Goal: Information Seeking & Learning: Learn about a topic

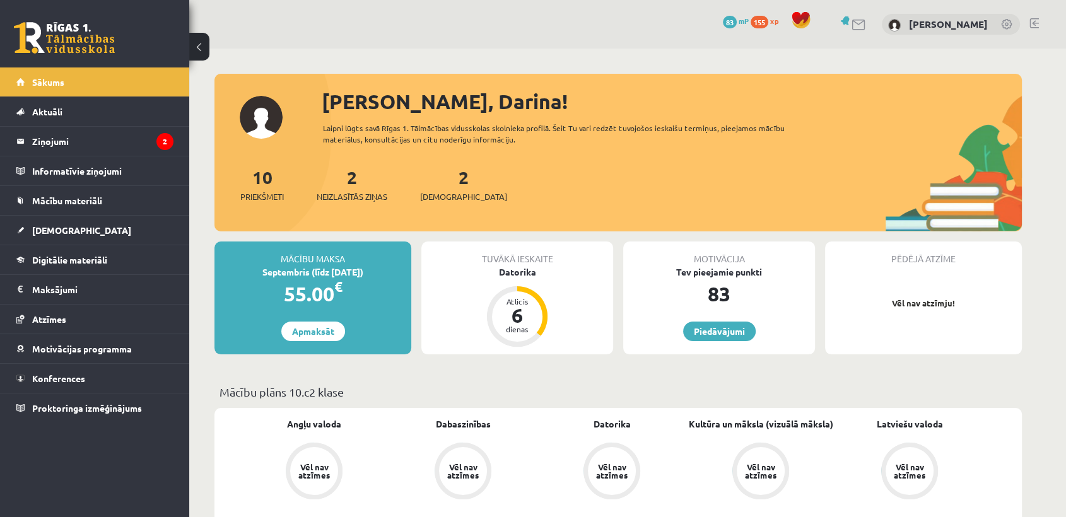
click at [383, 189] on div "2 Neizlasītās ziņas" at bounding box center [352, 183] width 71 height 39
click at [353, 196] on span "Neizlasītās ziņas" at bounding box center [352, 196] width 71 height 13
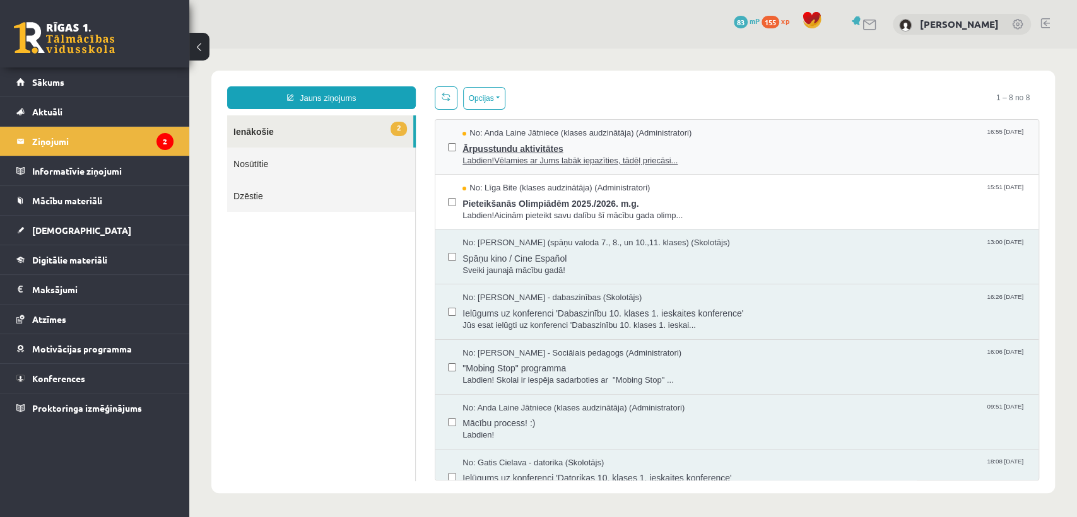
click at [474, 159] on span "Labdien!Vēlamies ar Jums labāk iepazīties, tādēļ priecāsi..." at bounding box center [743, 161] width 563 height 12
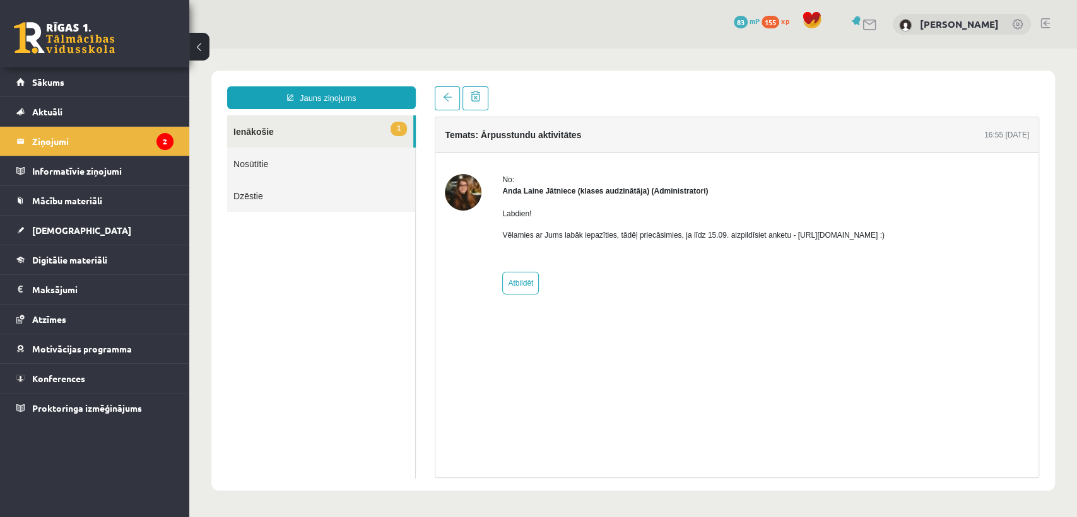
click at [383, 132] on link "1 Ienākošie" at bounding box center [320, 131] width 186 height 32
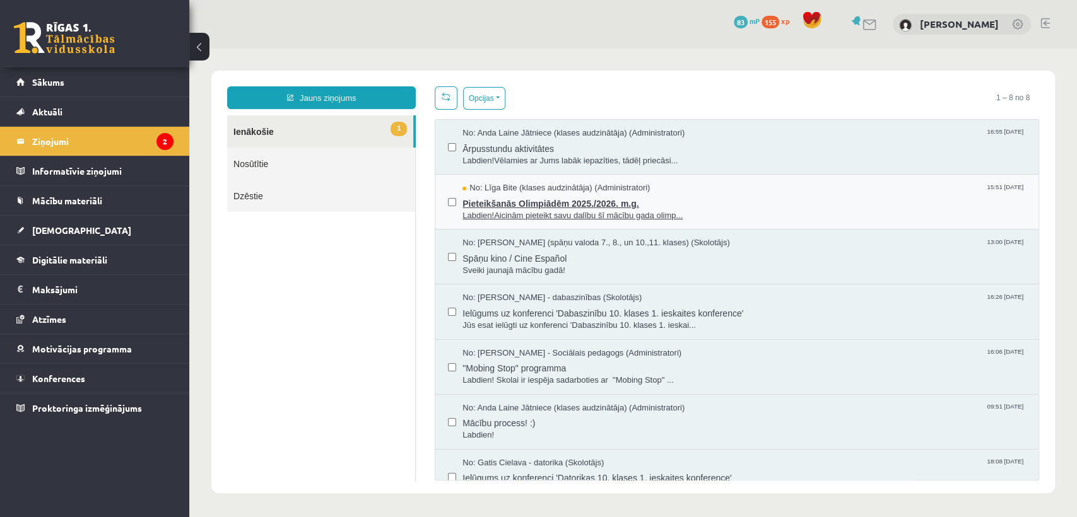
click at [498, 202] on span "Pieteikšanās Olimpiādēm 2025./2026. m.g." at bounding box center [743, 202] width 563 height 16
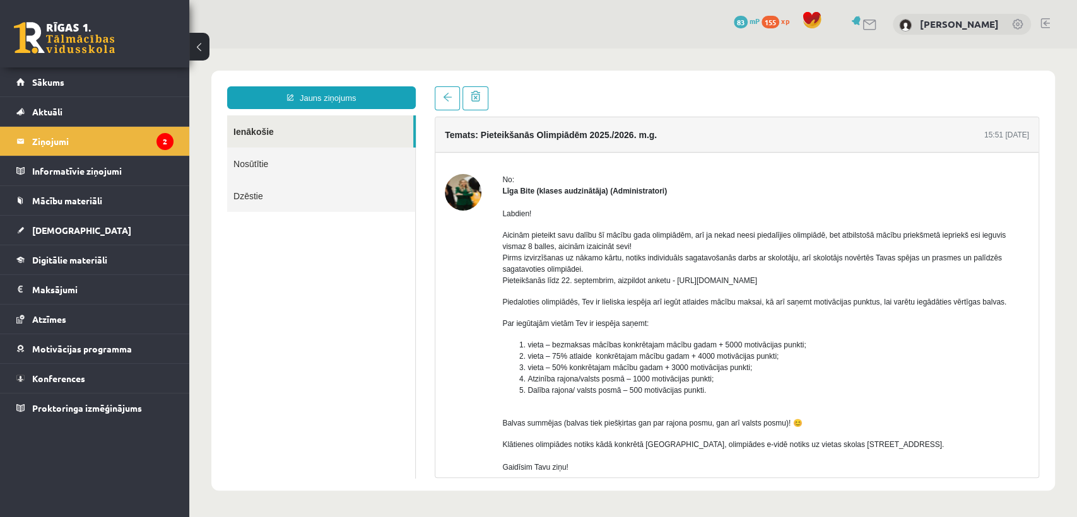
drag, startPoint x: 314, startPoint y: 137, endPoint x: 373, endPoint y: 180, distance: 73.0
click at [314, 137] on link "Ienākošie" at bounding box center [320, 131] width 186 height 32
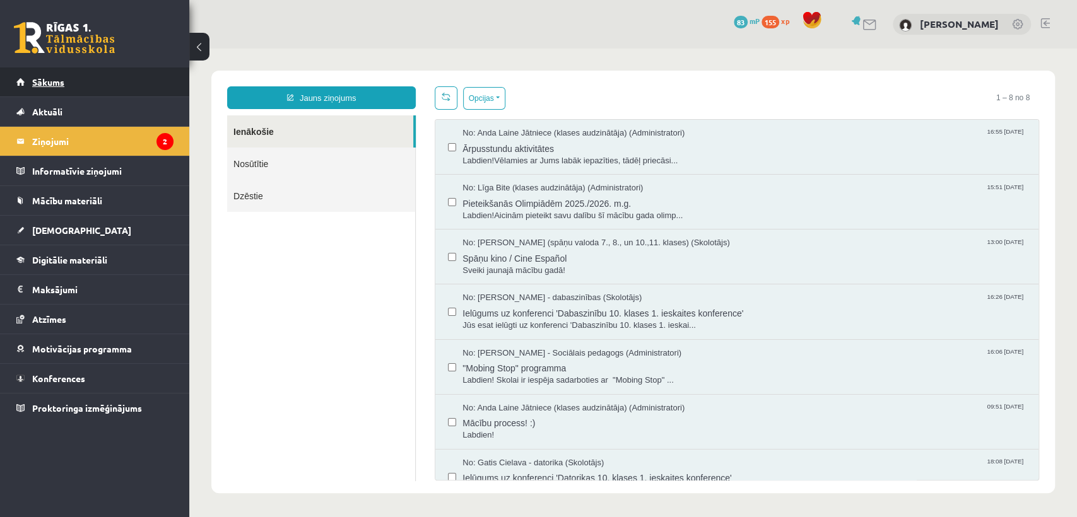
click at [144, 73] on link "Sākums" at bounding box center [94, 81] width 157 height 29
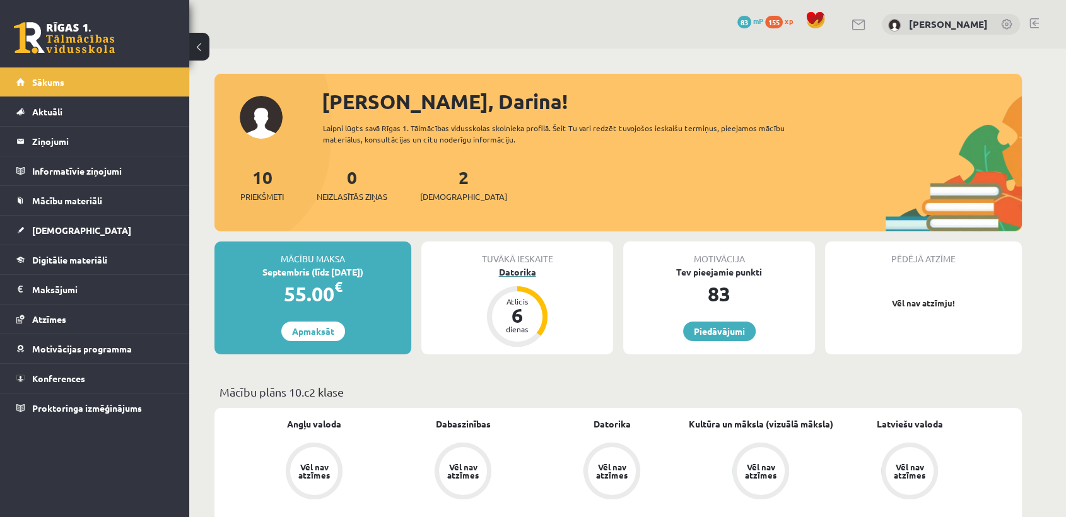
click at [520, 274] on div "Datorika" at bounding box center [517, 272] width 192 height 13
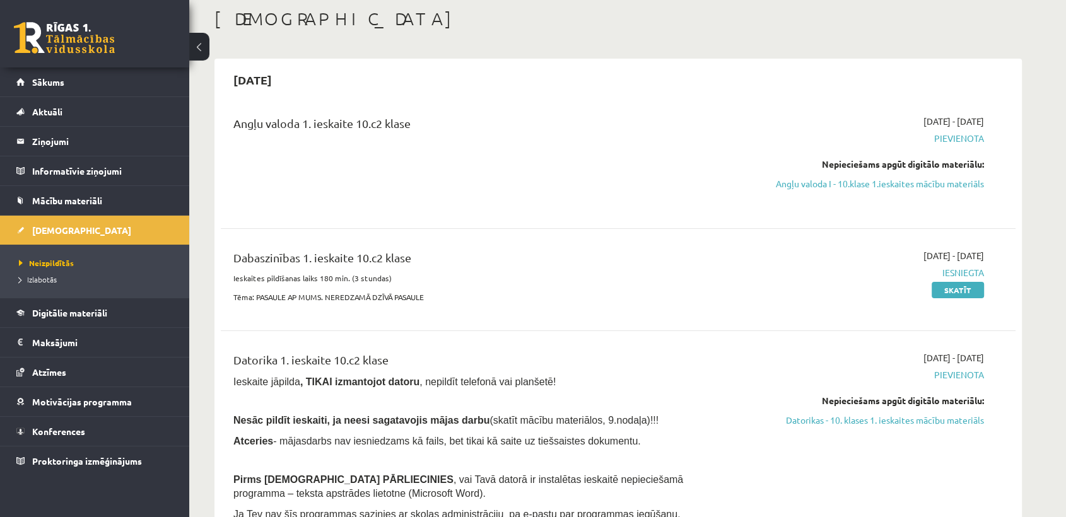
scroll to position [102, 0]
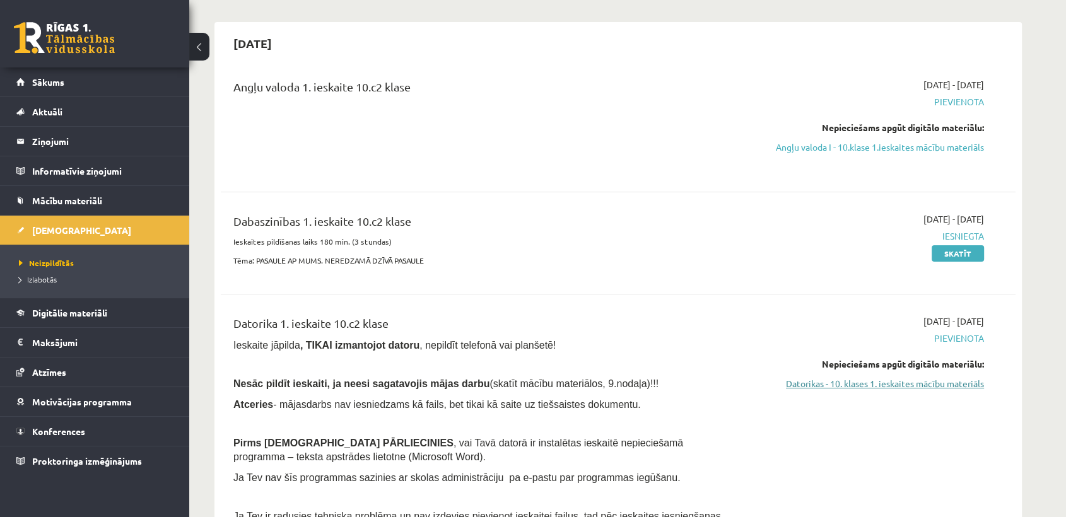
click at [921, 378] on link "Datorikas - 10. klases 1. ieskaites mācību materiāls" at bounding box center [865, 383] width 238 height 13
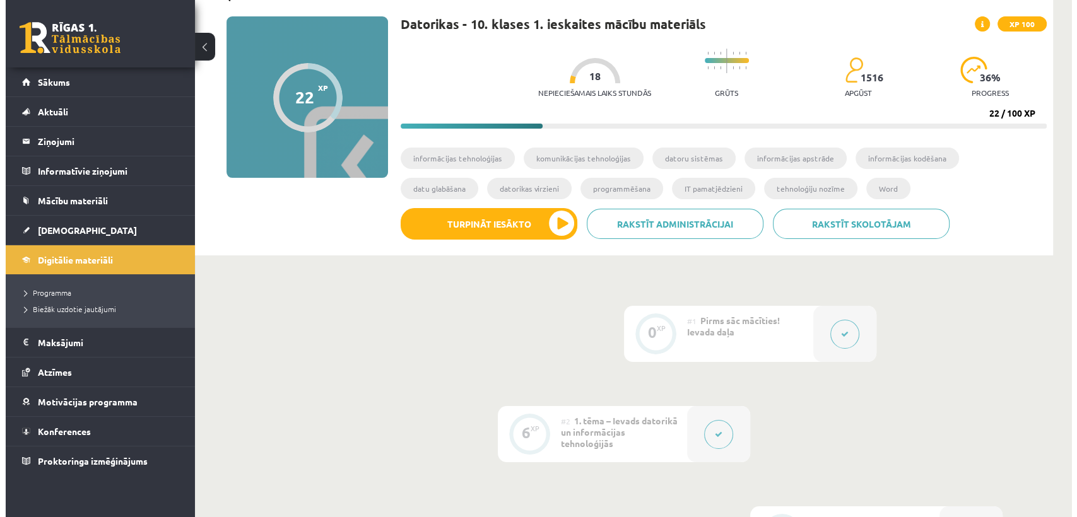
scroll to position [33, 0]
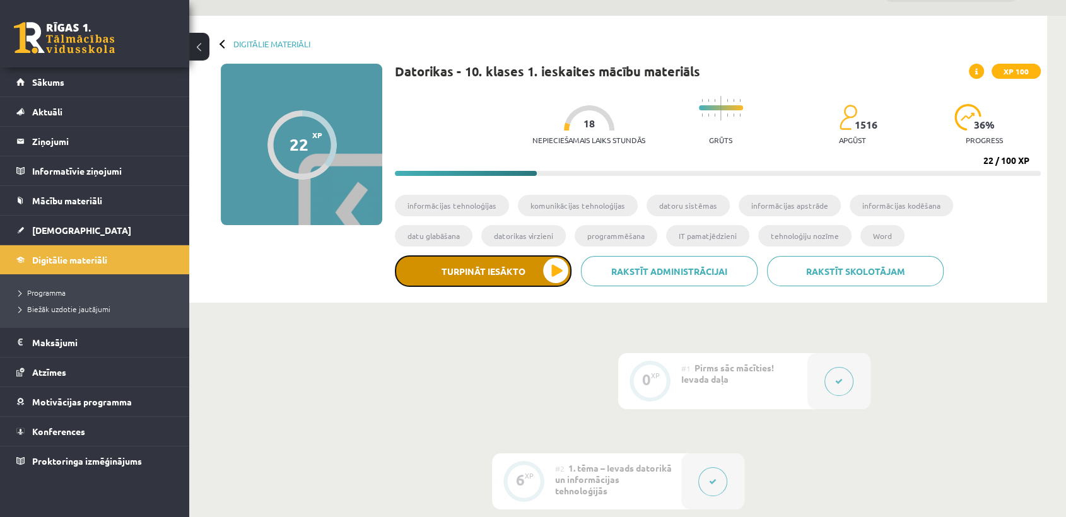
click at [527, 259] on button "Turpināt iesākto" at bounding box center [483, 271] width 177 height 32
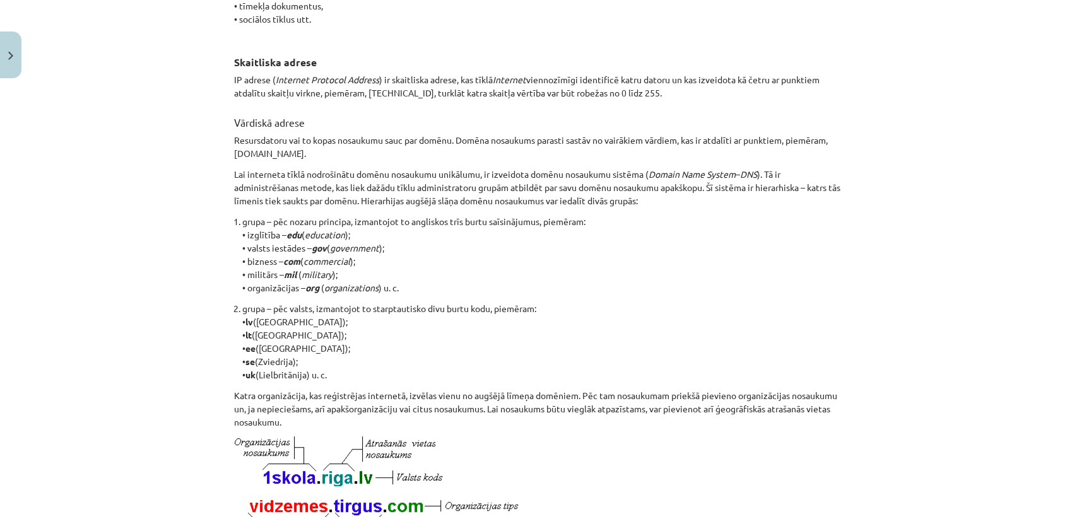
scroll to position [0, 0]
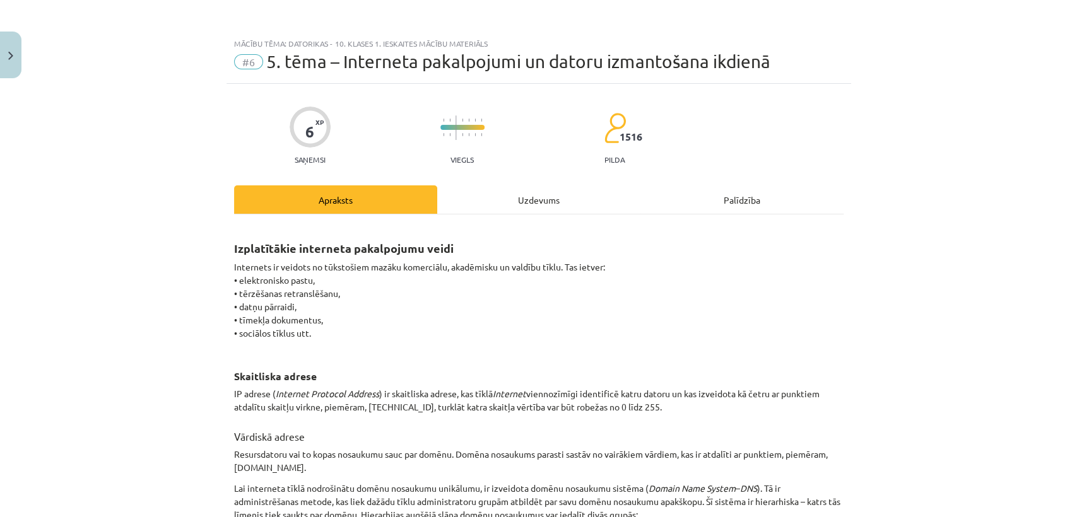
click at [245, 63] on span "#6" at bounding box center [248, 61] width 29 height 15
click at [571, 194] on div "Uzdevums" at bounding box center [538, 199] width 203 height 28
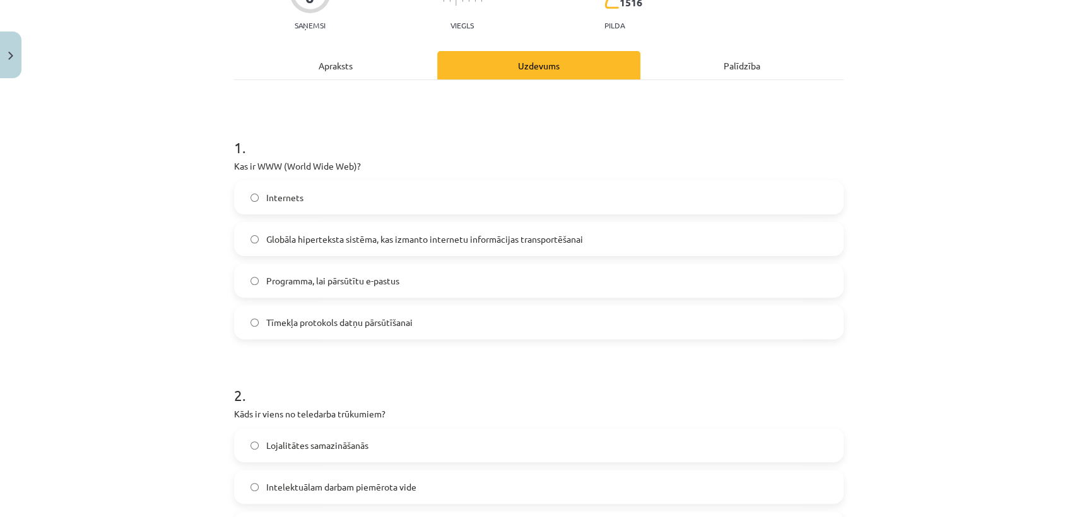
scroll to position [144, 0]
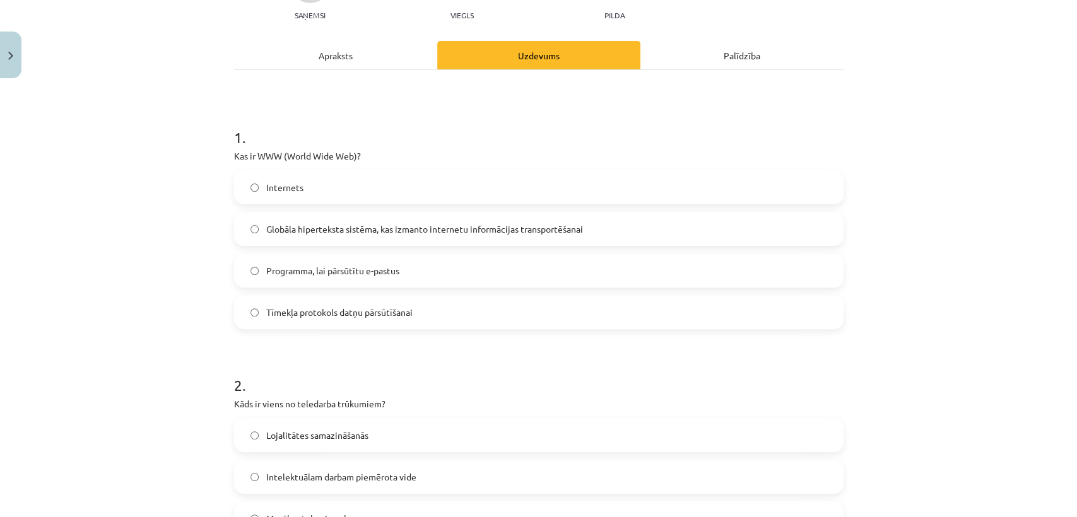
click at [377, 62] on div "Apraksts" at bounding box center [335, 55] width 203 height 28
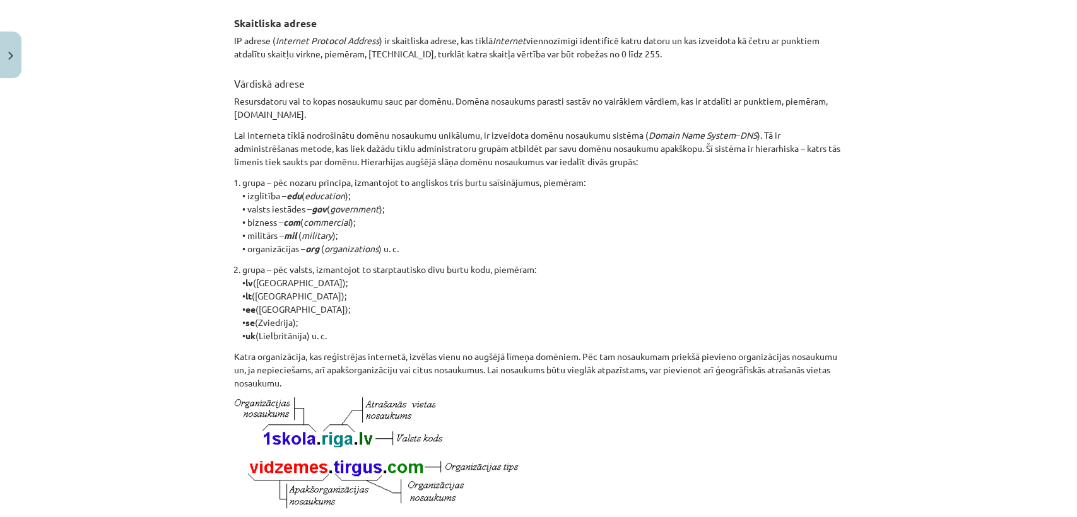
scroll to position [654, 0]
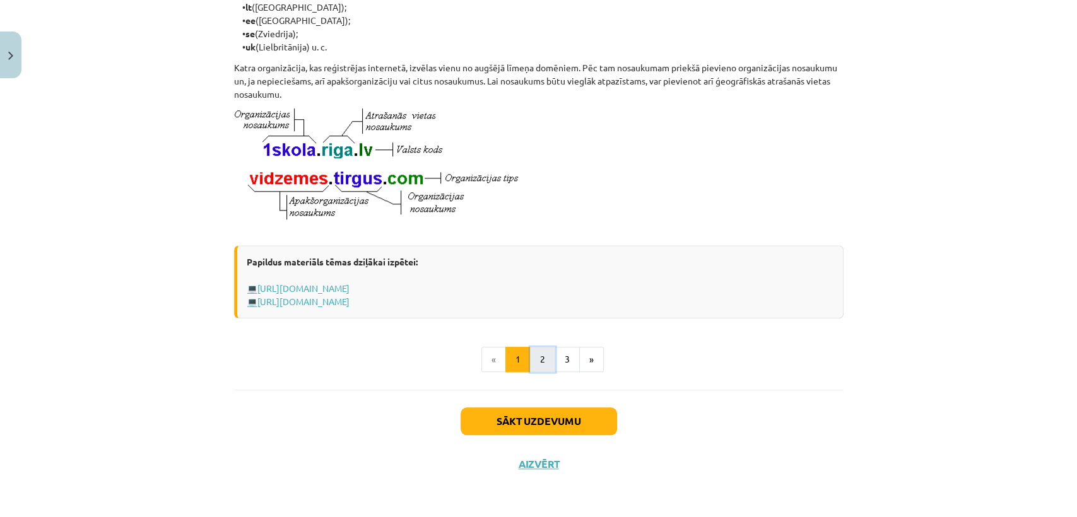
click at [537, 365] on button "2" at bounding box center [542, 359] width 25 height 25
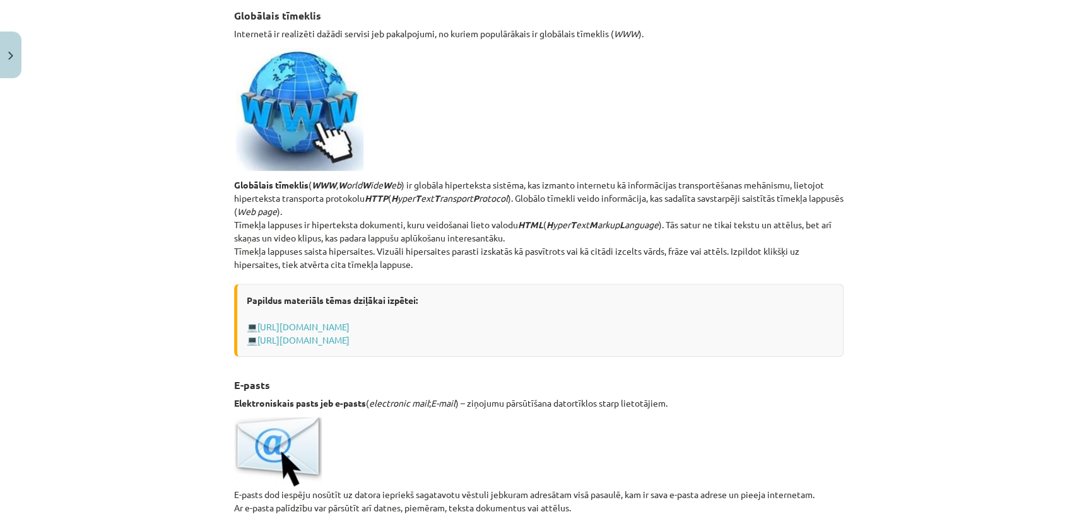
scroll to position [0, 0]
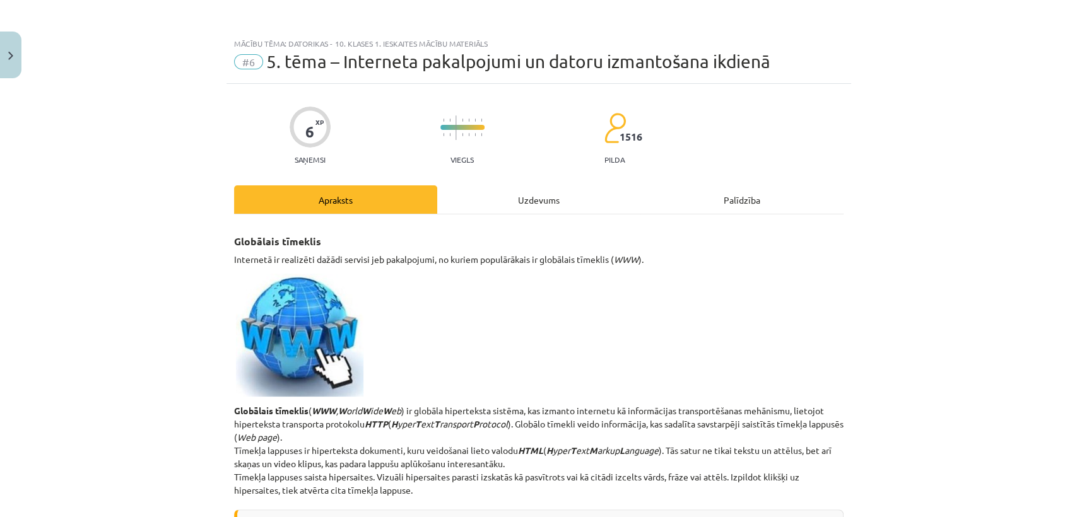
click at [486, 209] on div "Uzdevums" at bounding box center [538, 199] width 203 height 28
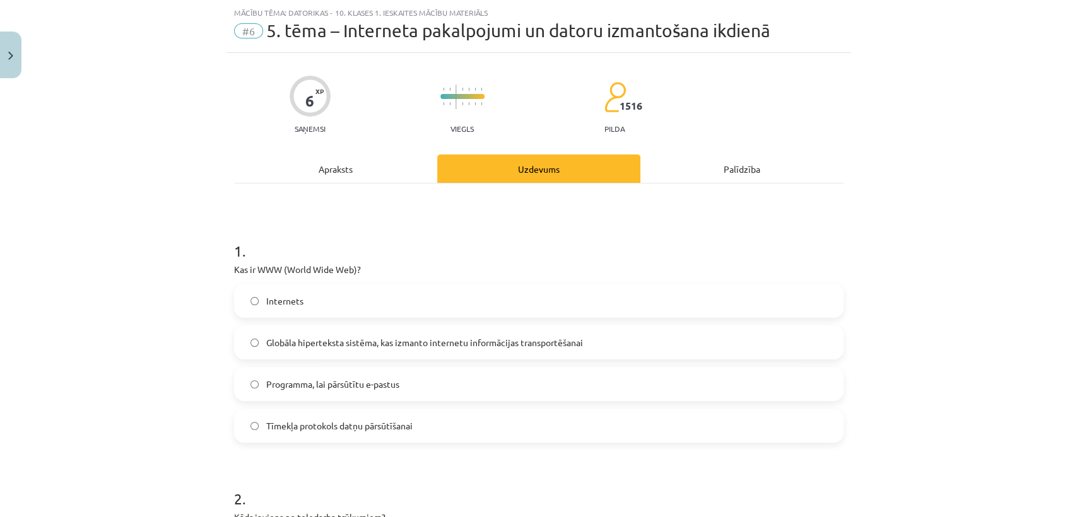
click at [434, 343] on span "Globāla hiperteksta sistēma, kas izmanto internetu informācijas transportēšanai" at bounding box center [424, 342] width 317 height 13
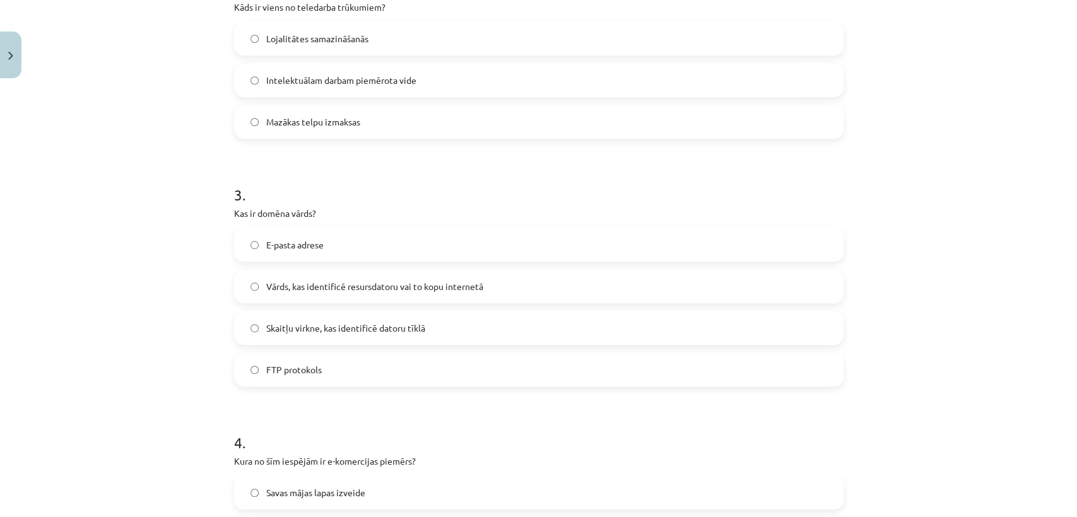
scroll to position [545, 0]
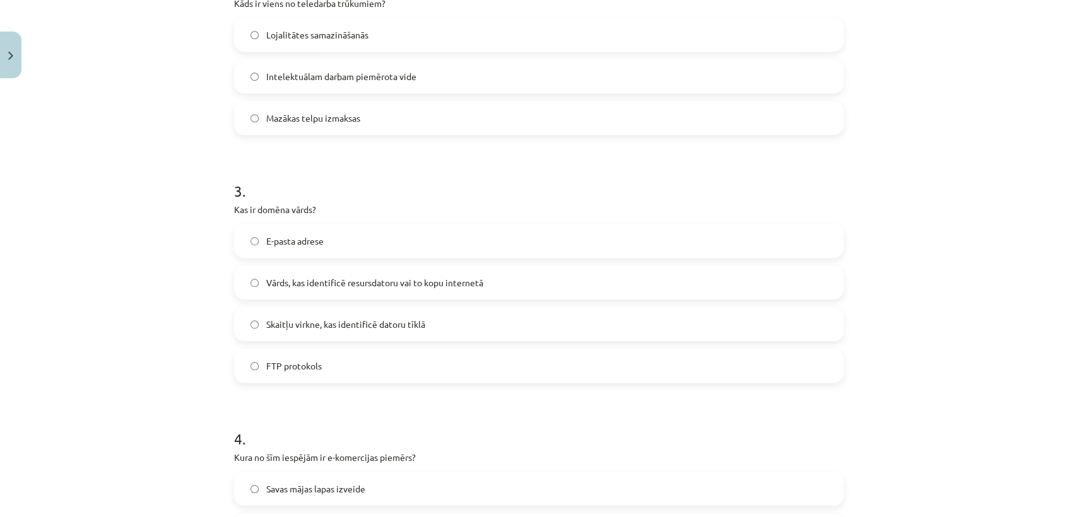
click at [763, 272] on label "Vārds, kas identificē resursdatoru vai to kopu internetā" at bounding box center [538, 283] width 607 height 32
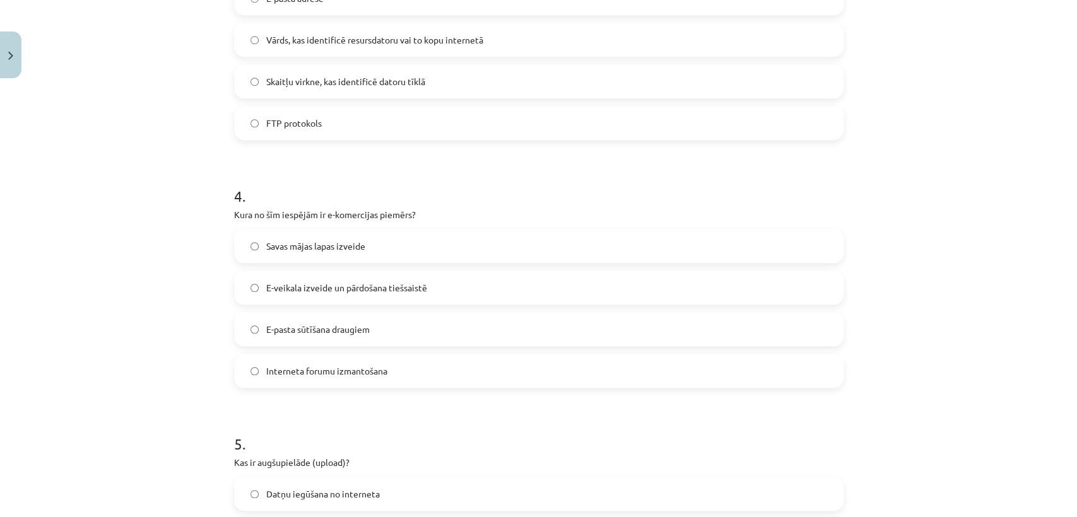
scroll to position [792, 0]
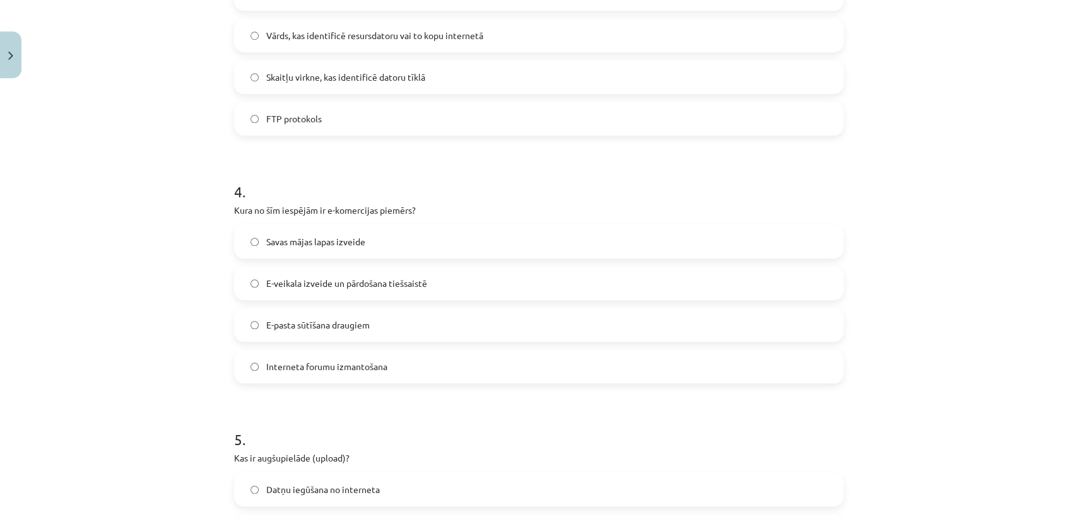
click at [744, 279] on label "E-veikala izveide un pārdošana tiešsaistē" at bounding box center [538, 283] width 607 height 32
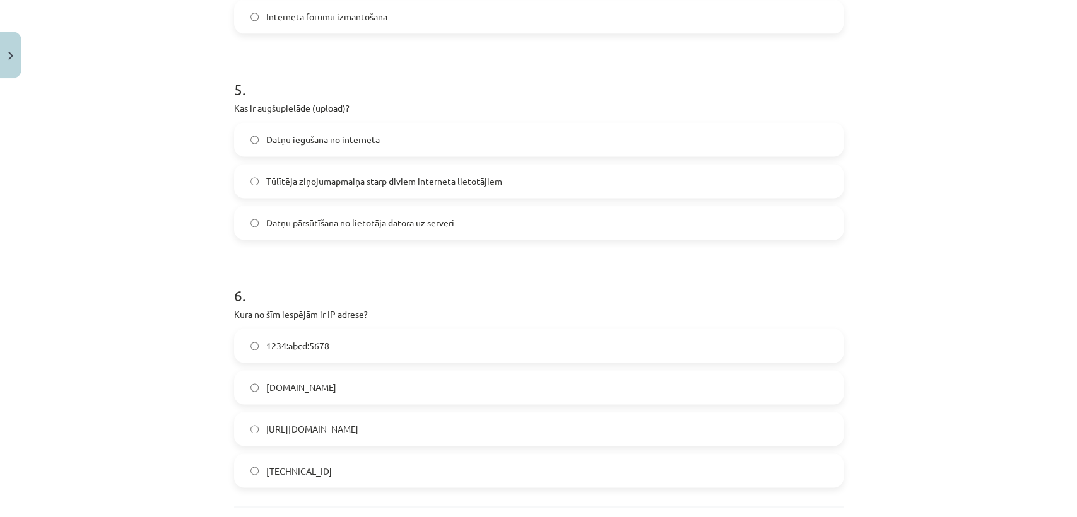
scroll to position [1170, 0]
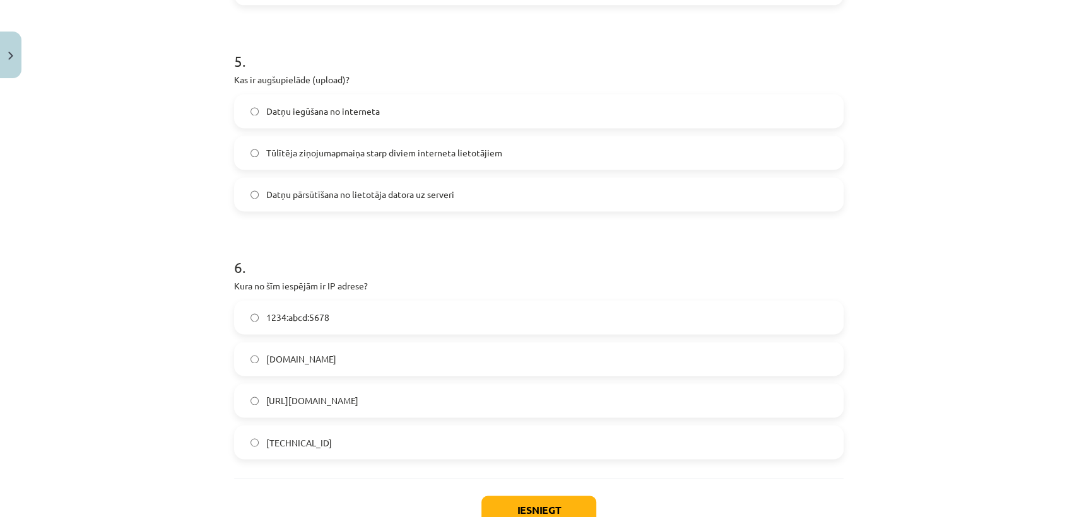
click at [762, 186] on label "Datņu pārsūtīšana no lietotāja datora uz serveri" at bounding box center [538, 194] width 607 height 32
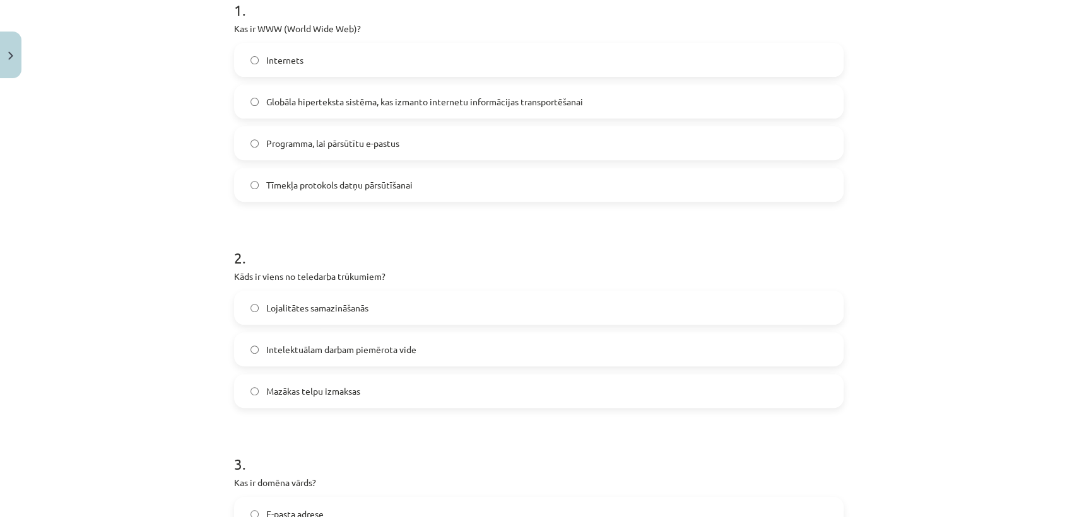
scroll to position [0, 0]
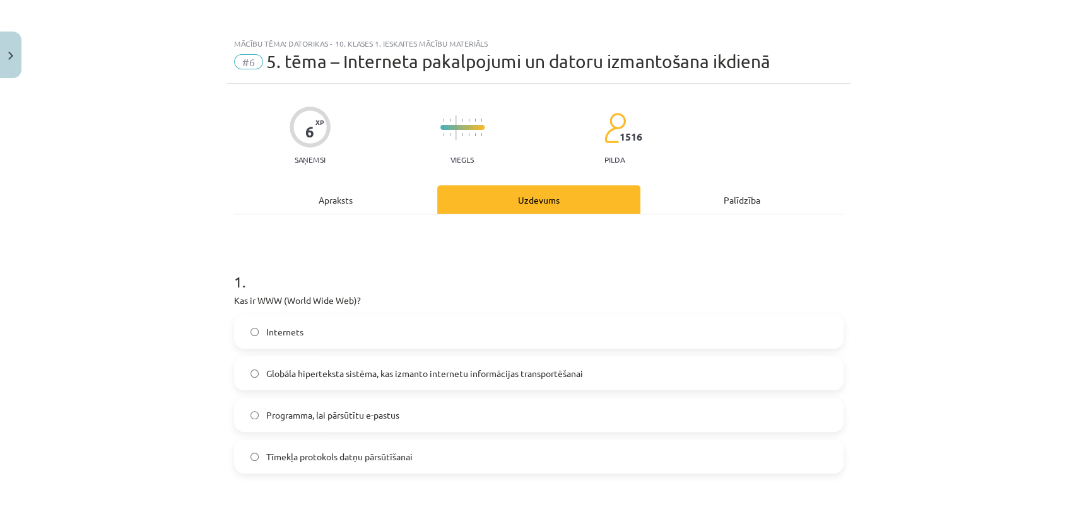
click at [368, 193] on div "Apraksts" at bounding box center [335, 199] width 203 height 28
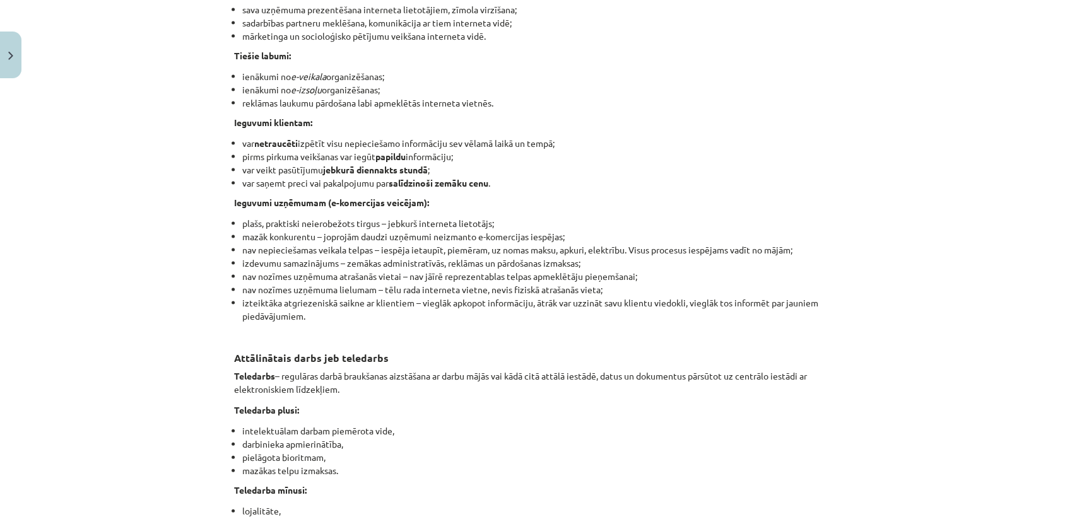
scroll to position [1687, 0]
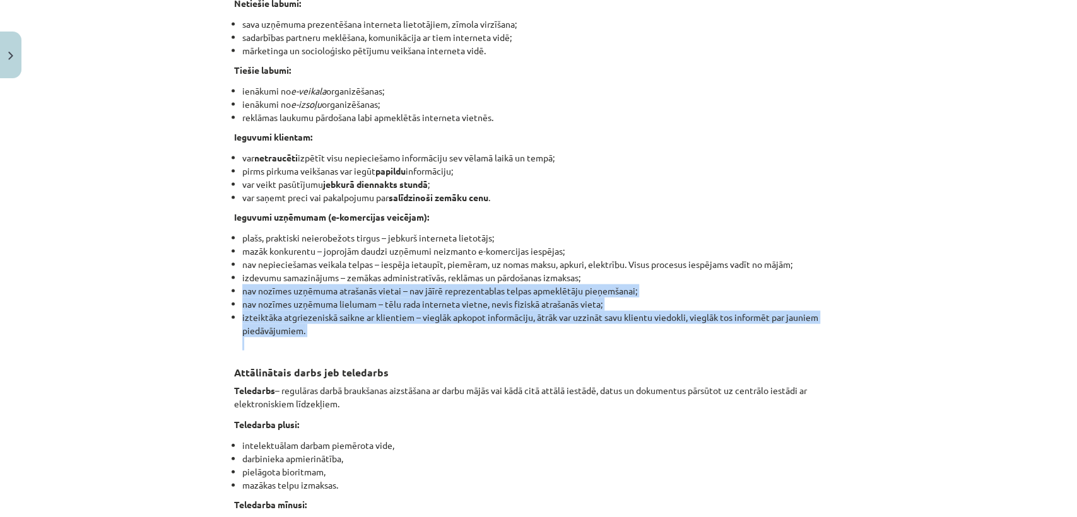
drag, startPoint x: 1074, startPoint y: 336, endPoint x: 1075, endPoint y: 303, distance: 32.8
click at [1075, 303] on div "Mācību tēma: Datorikas - 10. klases 1. ieskaites mācību materiāls #6 5. tēma – …" at bounding box center [538, 258] width 1077 height 517
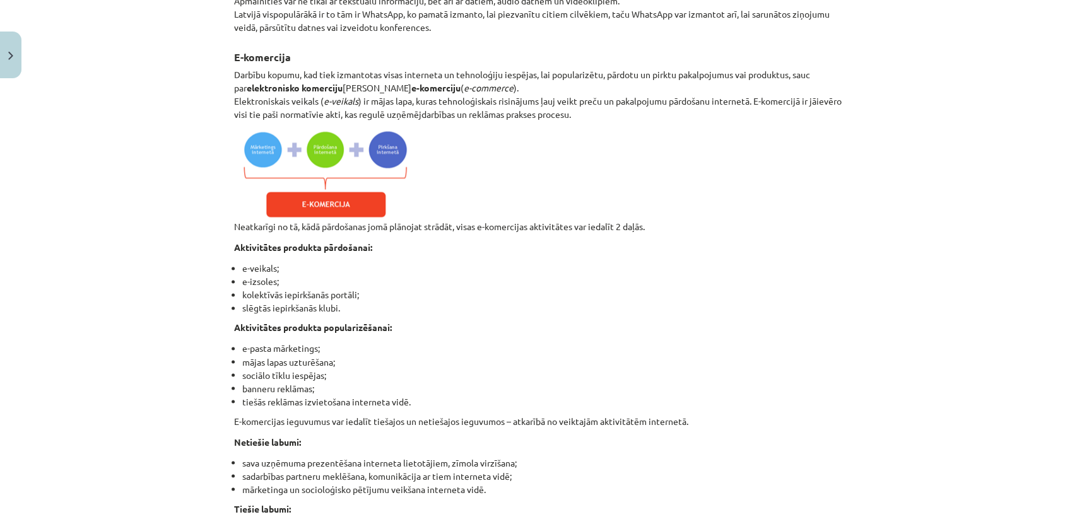
scroll to position [1240, 0]
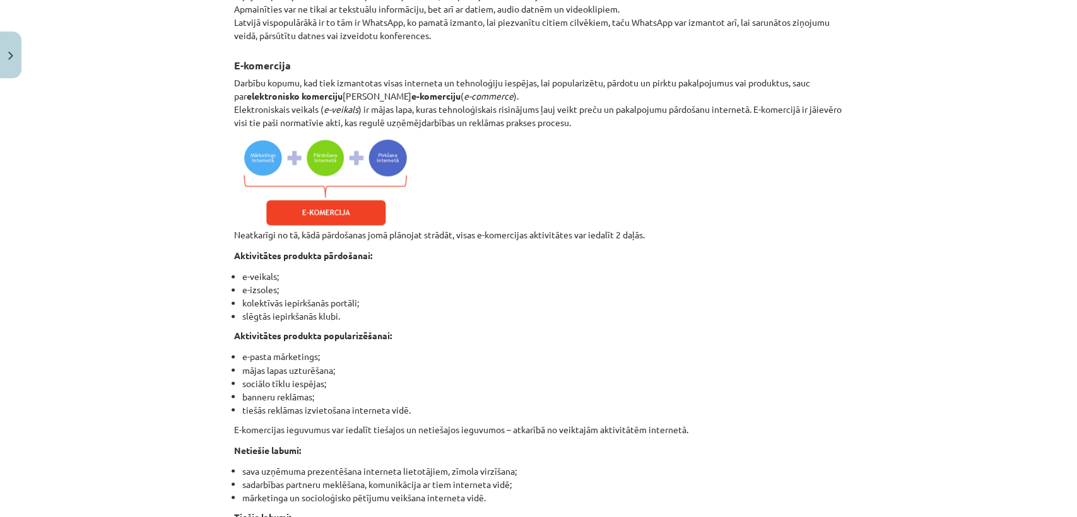
click at [969, 363] on div "Mācību tēma: Datorikas - 10. klases 1. ieskaites mācību materiāls #6 5. tēma – …" at bounding box center [538, 258] width 1077 height 517
click at [390, 221] on img at bounding box center [324, 182] width 180 height 91
click at [382, 198] on img at bounding box center [324, 182] width 180 height 91
drag, startPoint x: 382, startPoint y: 198, endPoint x: 324, endPoint y: 215, distance: 59.9
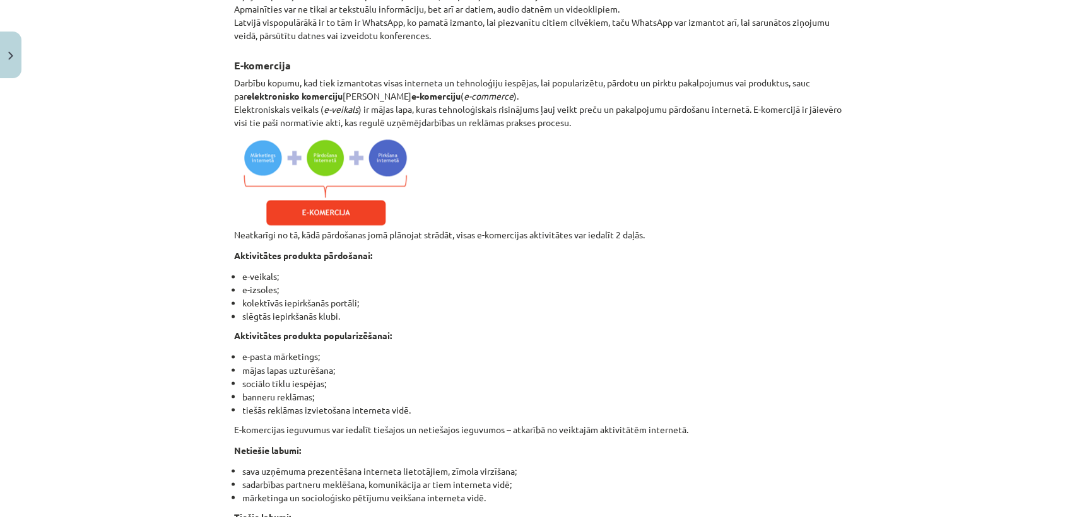
click at [324, 215] on img at bounding box center [324, 182] width 180 height 91
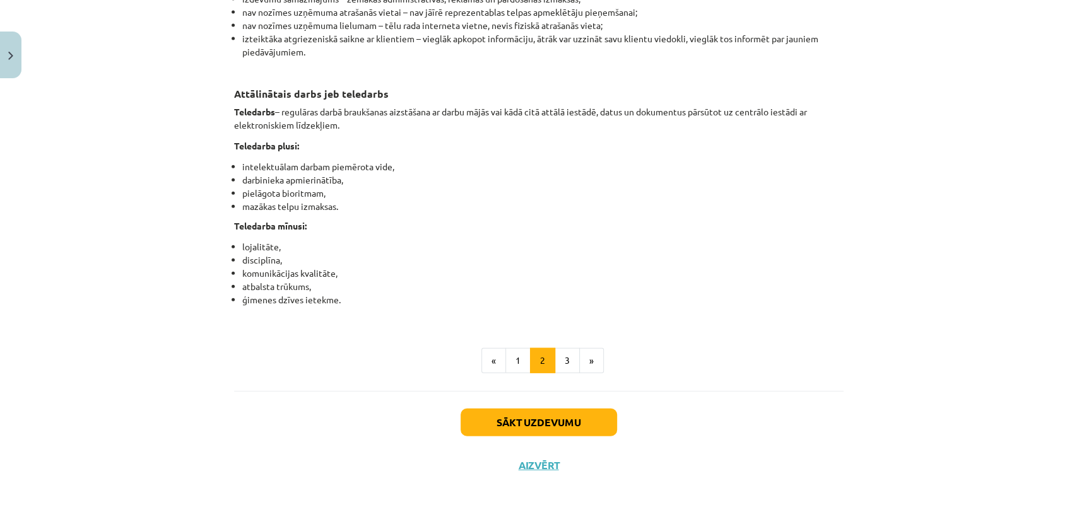
scroll to position [1989, 0]
click at [563, 366] on button "3" at bounding box center [566, 359] width 25 height 25
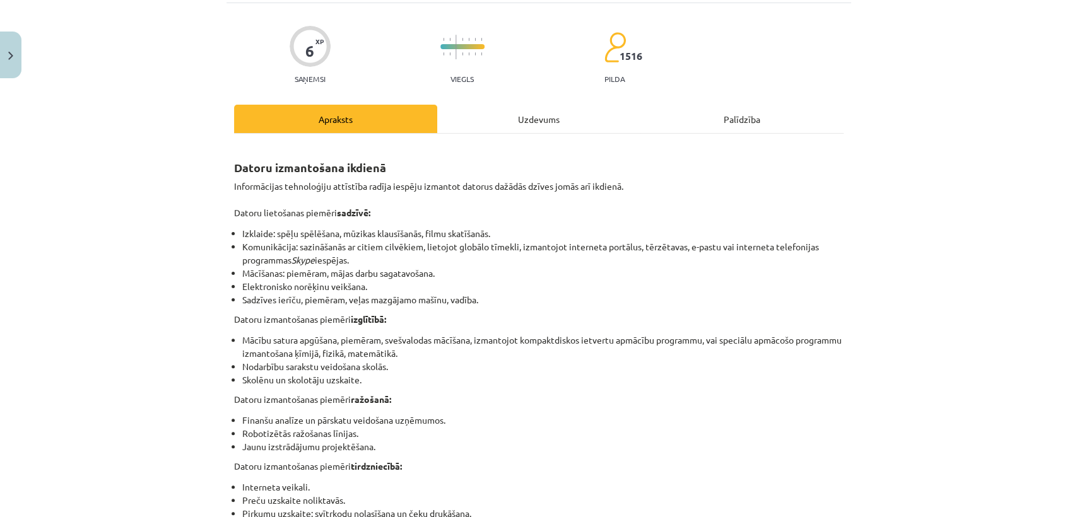
scroll to position [85, 0]
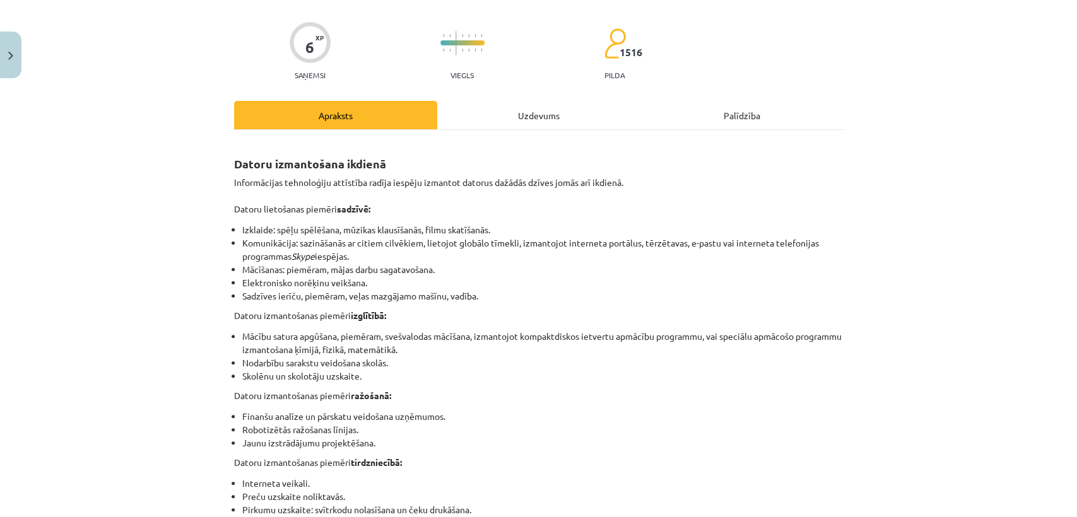
click at [540, 117] on div "Uzdevums" at bounding box center [538, 115] width 203 height 28
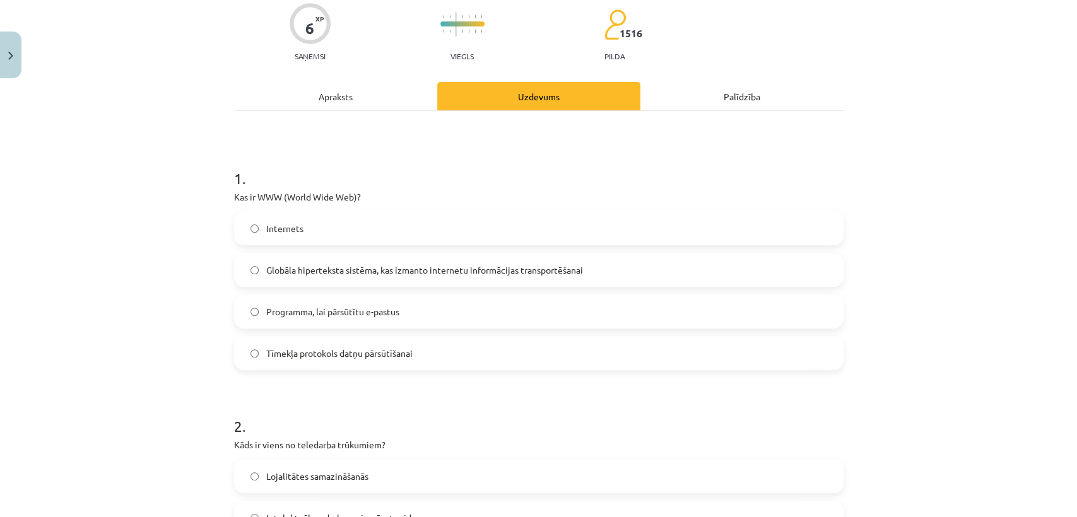
scroll to position [18, 0]
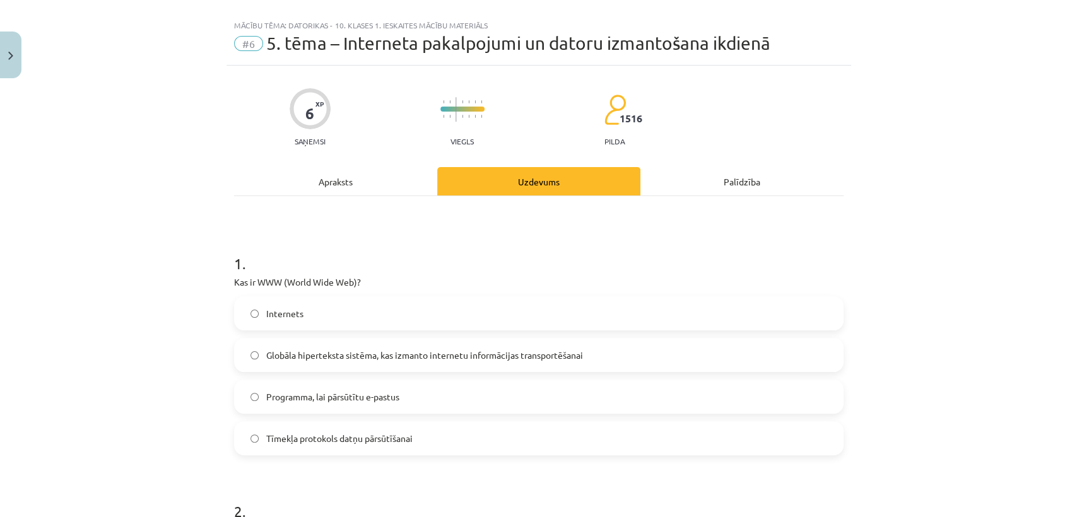
click at [309, 196] on hr at bounding box center [538, 196] width 609 height 1
click at [327, 193] on div "Apraksts" at bounding box center [335, 181] width 203 height 28
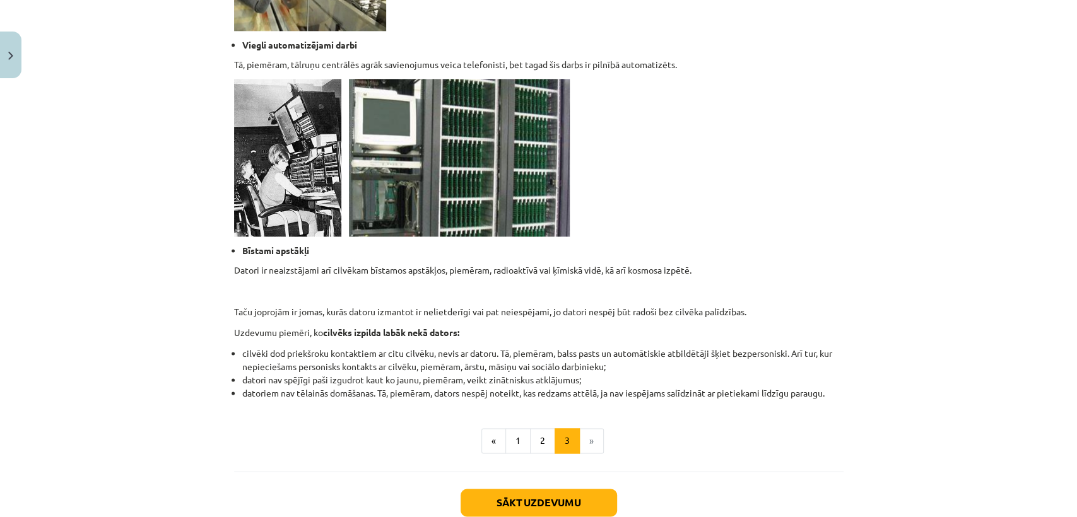
scroll to position [1170, 0]
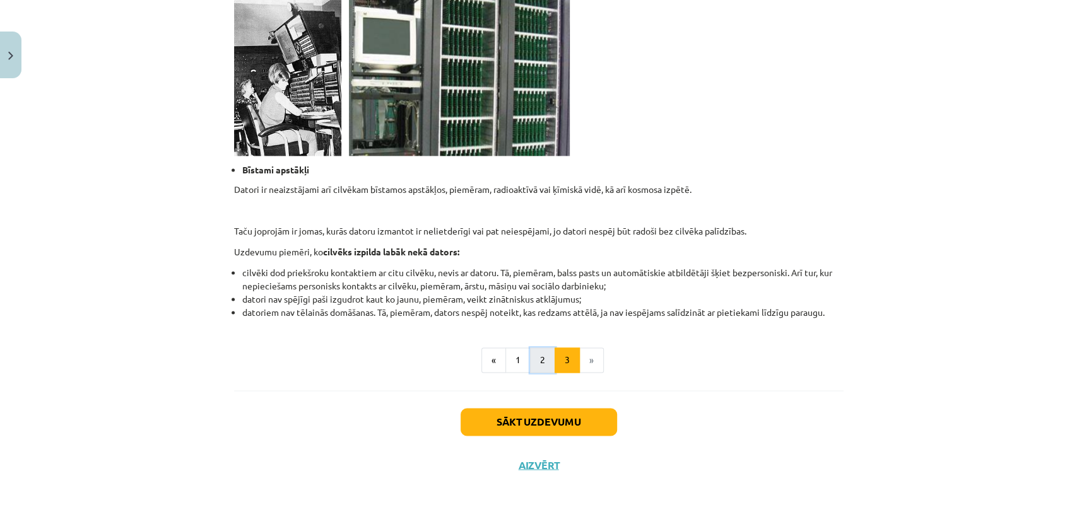
click at [541, 352] on button "2" at bounding box center [542, 359] width 25 height 25
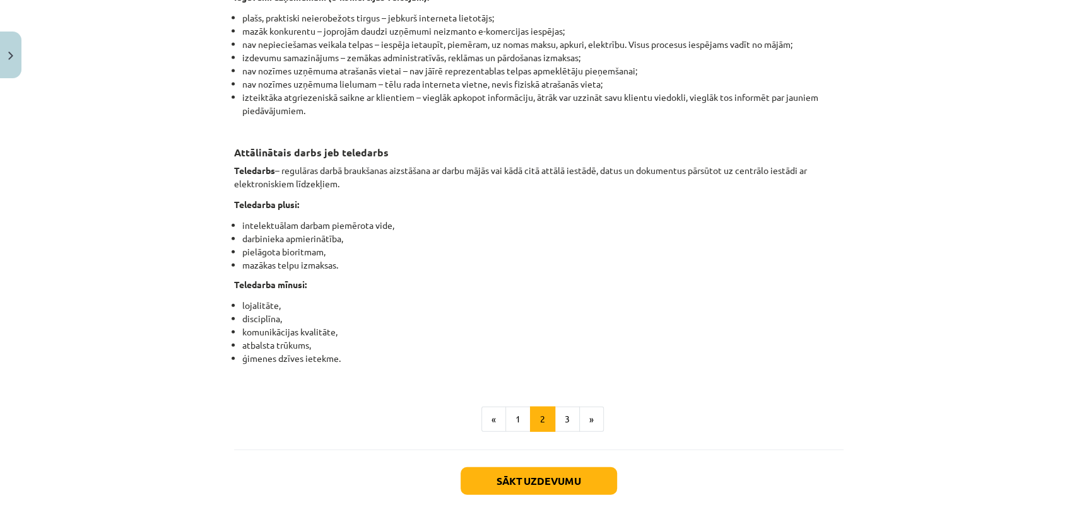
scroll to position [1910, 0]
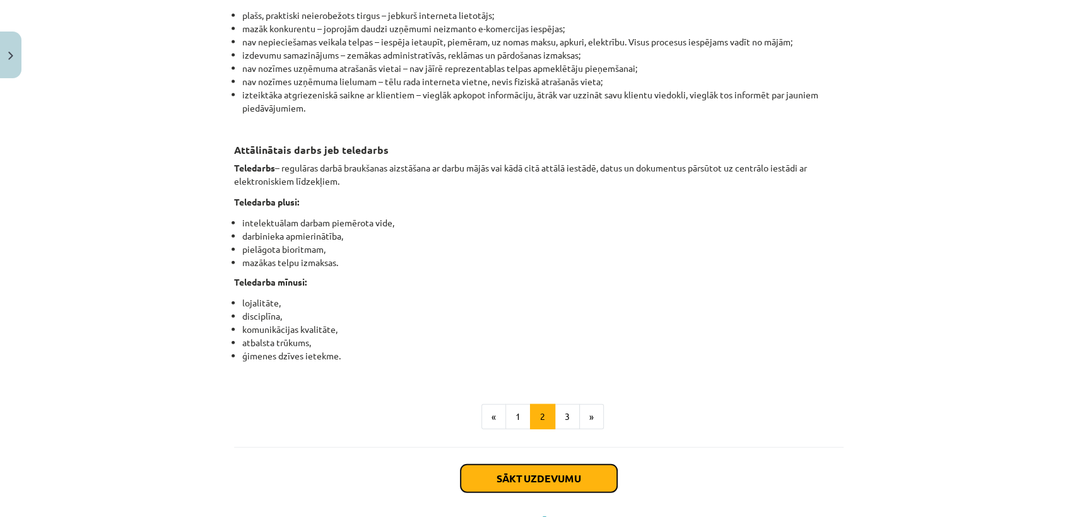
click at [566, 493] on button "Sākt uzdevumu" at bounding box center [538, 479] width 156 height 28
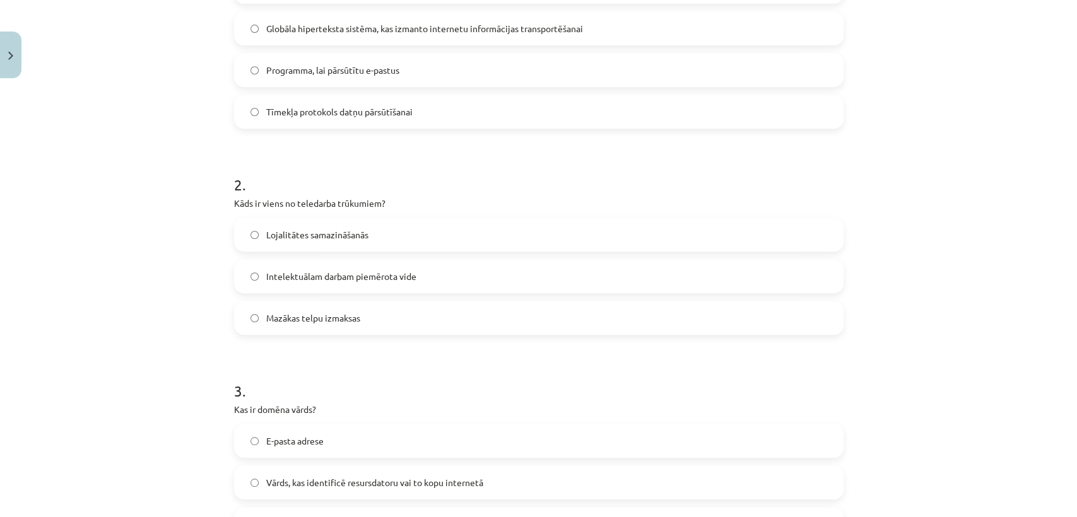
scroll to position [347, 0]
click at [441, 233] on label "Lojalitātes samazināšanās" at bounding box center [538, 233] width 607 height 32
drag, startPoint x: 1061, startPoint y: 172, endPoint x: 1075, endPoint y: 117, distance: 56.8
click at [1075, 75] on div "Mācību tēma: Datorikas - 10. klases 1. ieskaites mācību materiāls #6 5. tēma – …" at bounding box center [538, 258] width 1077 height 517
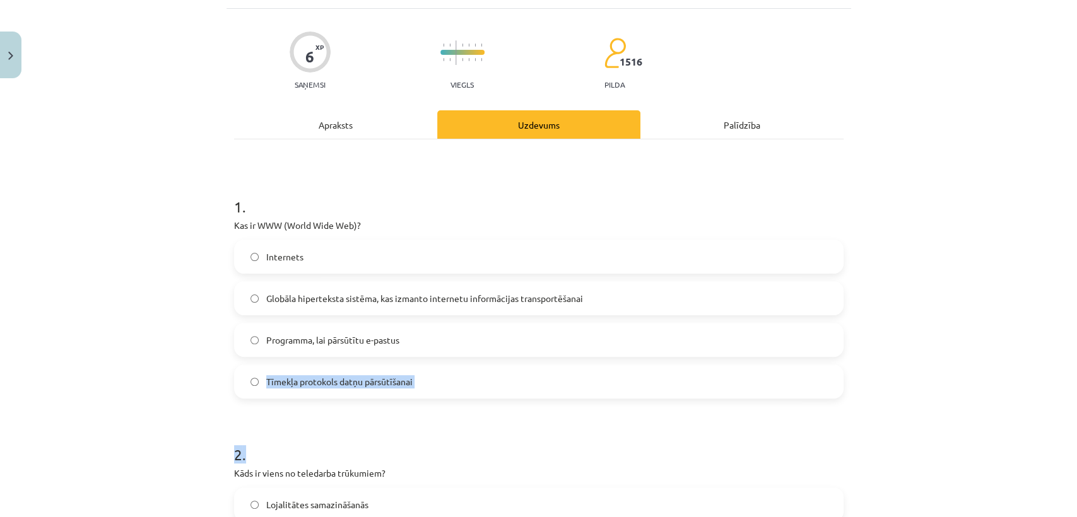
scroll to position [0, 0]
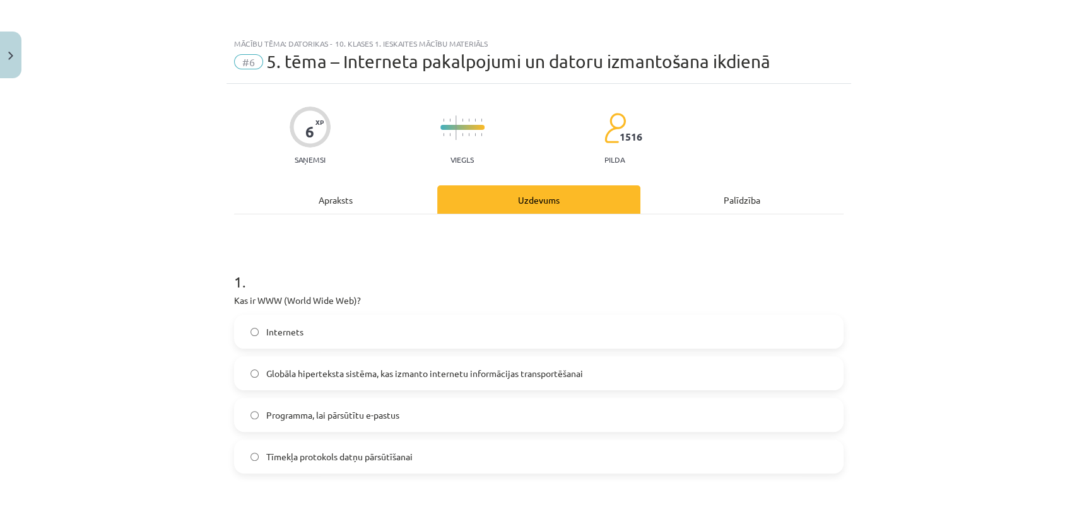
click at [359, 198] on div "Apraksts" at bounding box center [335, 199] width 203 height 28
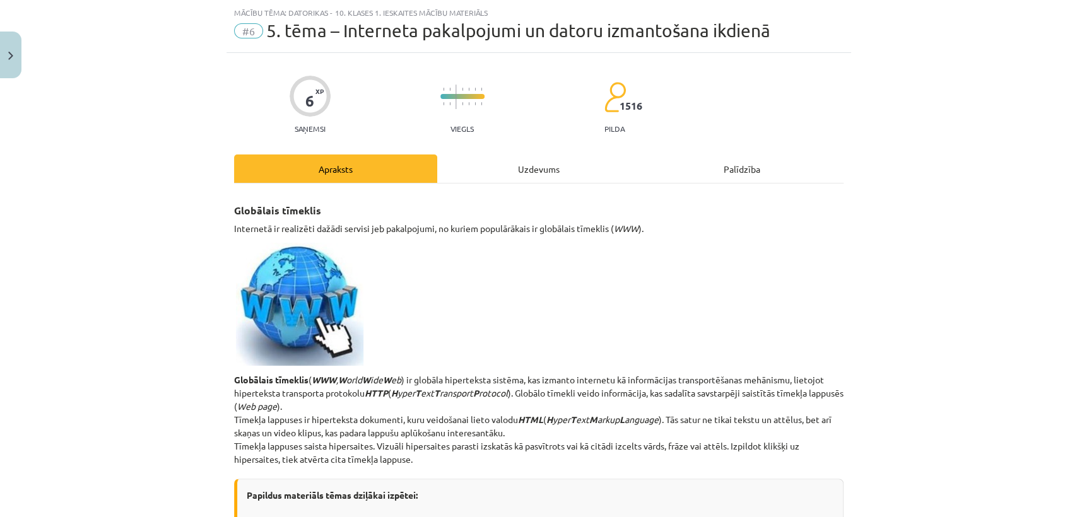
scroll to position [1989, 0]
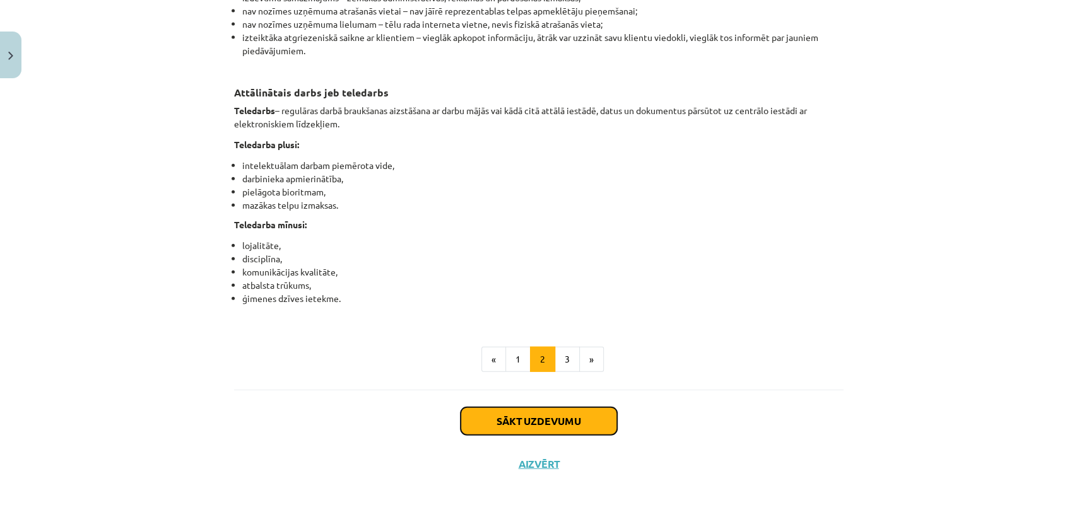
click at [540, 426] on button "Sākt uzdevumu" at bounding box center [538, 421] width 156 height 28
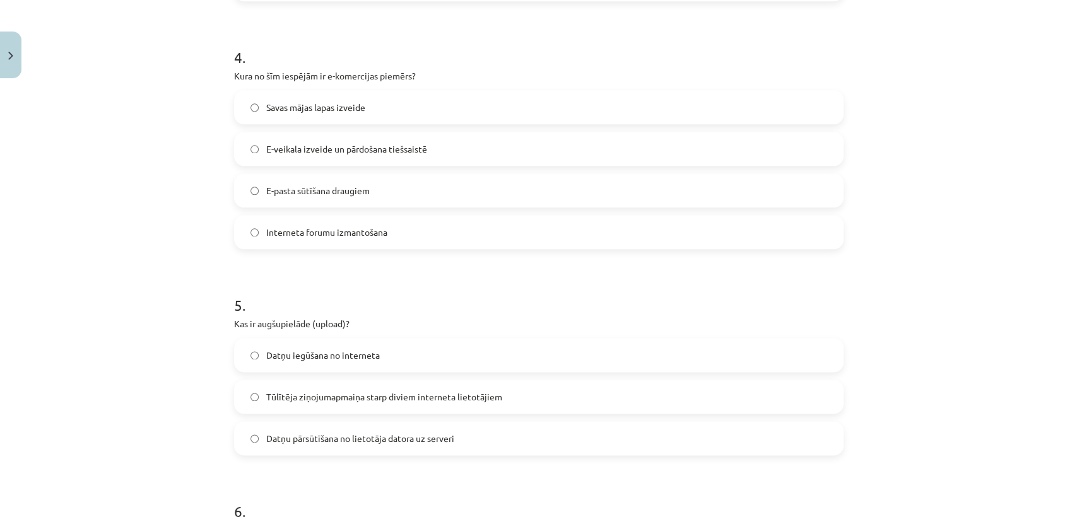
scroll to position [1259, 0]
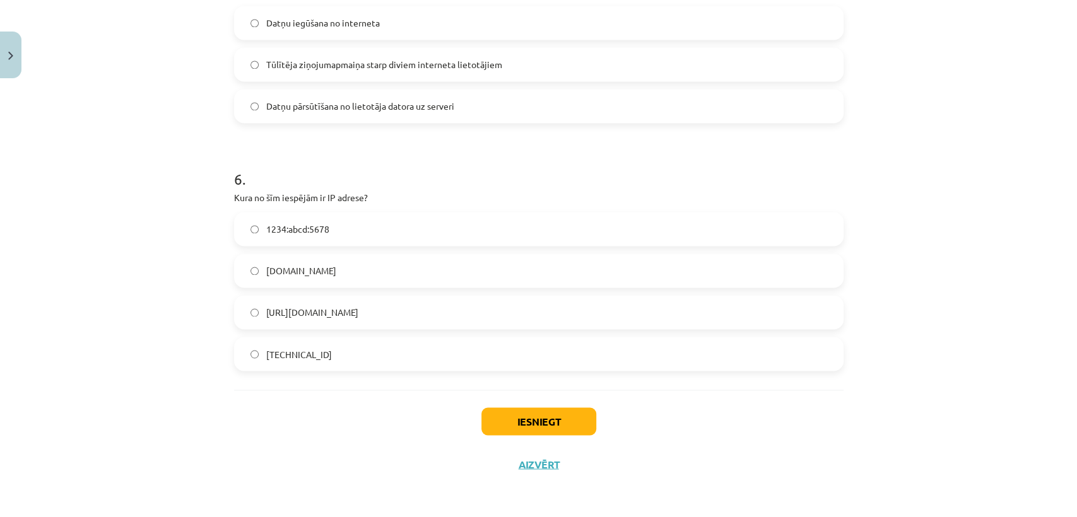
click at [757, 347] on label "192.100.81.101" at bounding box center [538, 354] width 607 height 32
click at [540, 419] on button "Iesniegt" at bounding box center [538, 421] width 115 height 28
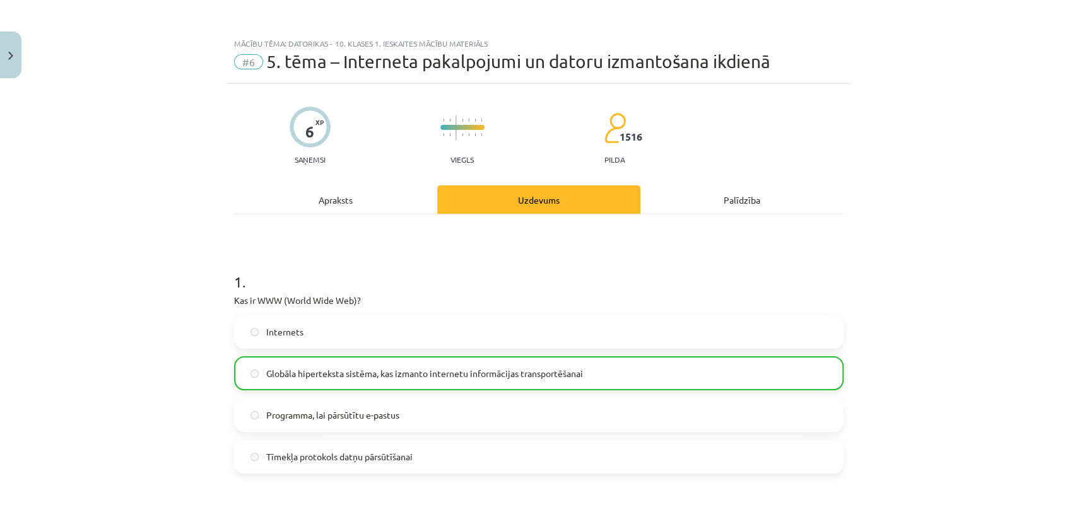
scroll to position [1298, 0]
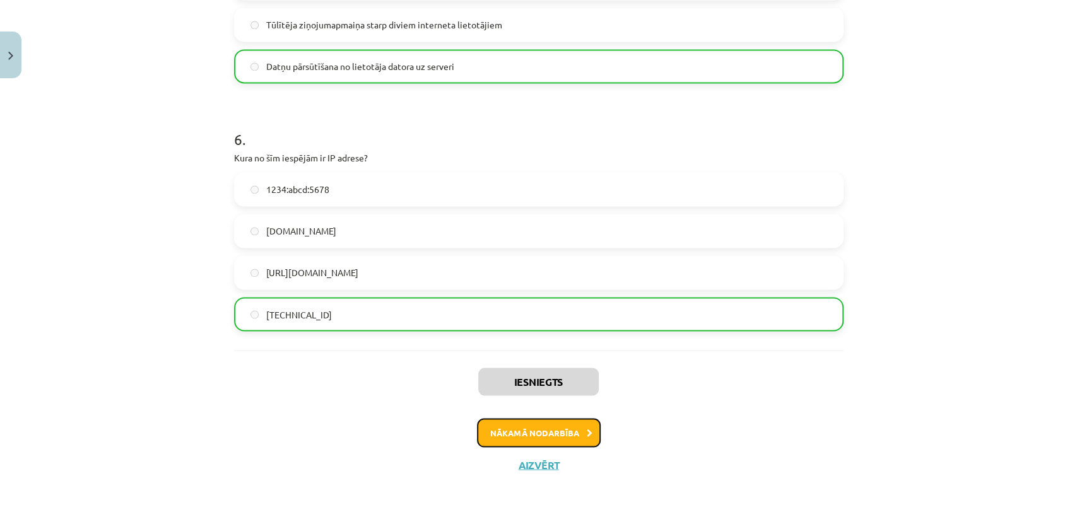
click at [514, 436] on button "Nākamā nodarbība" at bounding box center [539, 432] width 124 height 29
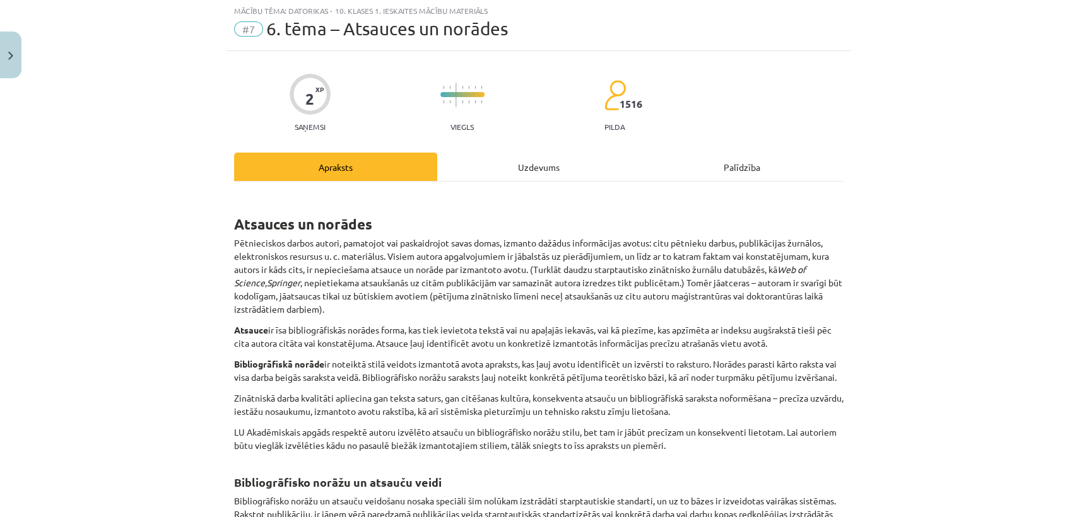
scroll to position [0, 0]
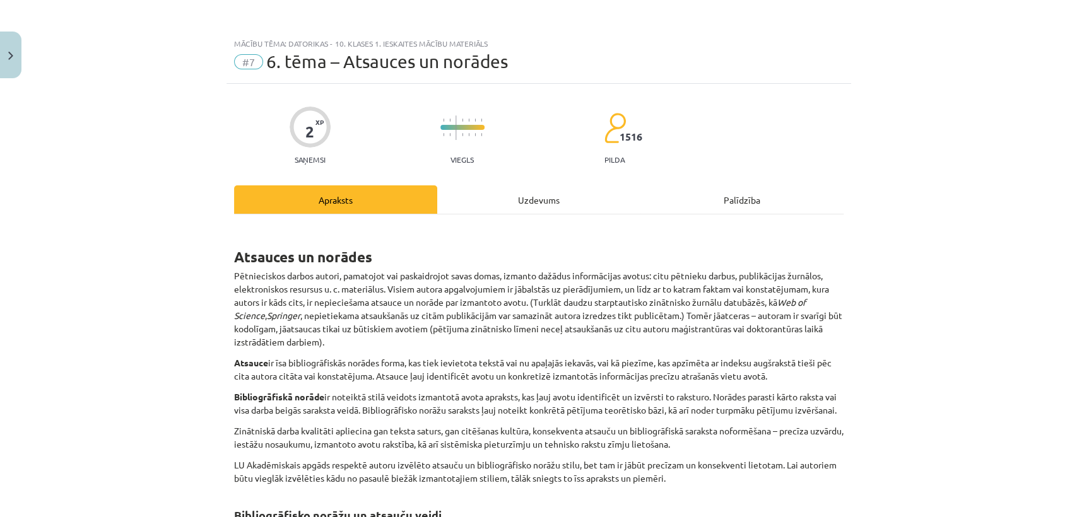
click at [569, 204] on div "Uzdevums" at bounding box center [538, 199] width 203 height 28
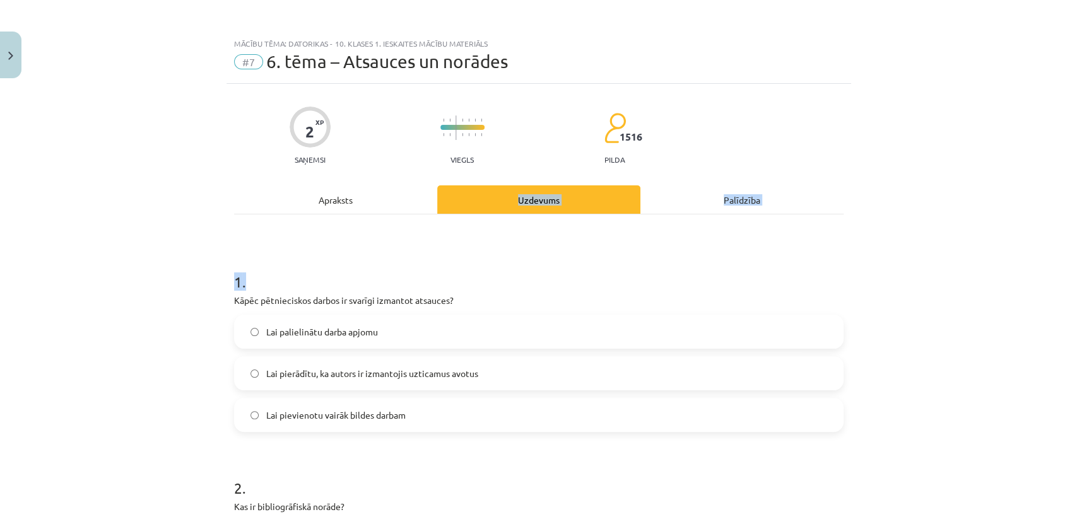
drag, startPoint x: 367, startPoint y: 215, endPoint x: 375, endPoint y: 207, distance: 11.2
click at [375, 207] on div "Apraksts Uzdevums Palīdzība 1 . Kāpēc pētnieciskos darbos ir svarīgi izmantot a…" at bounding box center [538, 421] width 609 height 472
click at [375, 207] on div "Apraksts" at bounding box center [335, 199] width 203 height 28
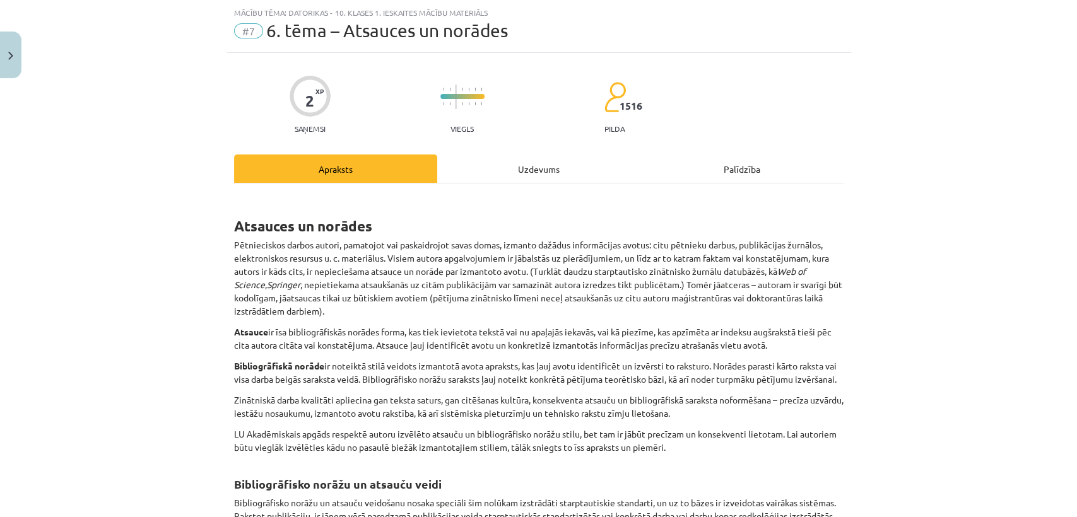
click at [814, 223] on h1 "Atsauces un norādes" at bounding box center [538, 215] width 609 height 40
drag, startPoint x: 839, startPoint y: 208, endPoint x: 875, endPoint y: 189, distance: 40.6
click at [875, 189] on div "Mācību tēma: Datorikas - 10. klases 1. ieskaites mācību materiāls #7 6. tēma – …" at bounding box center [538, 258] width 1077 height 517
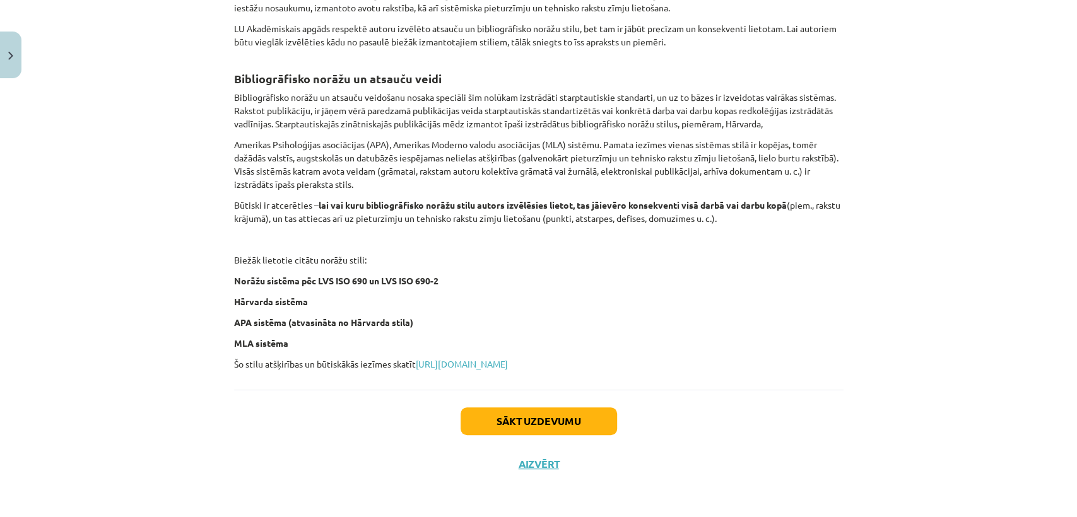
scroll to position [449, 0]
click at [536, 430] on button "Sākt uzdevumu" at bounding box center [538, 421] width 156 height 28
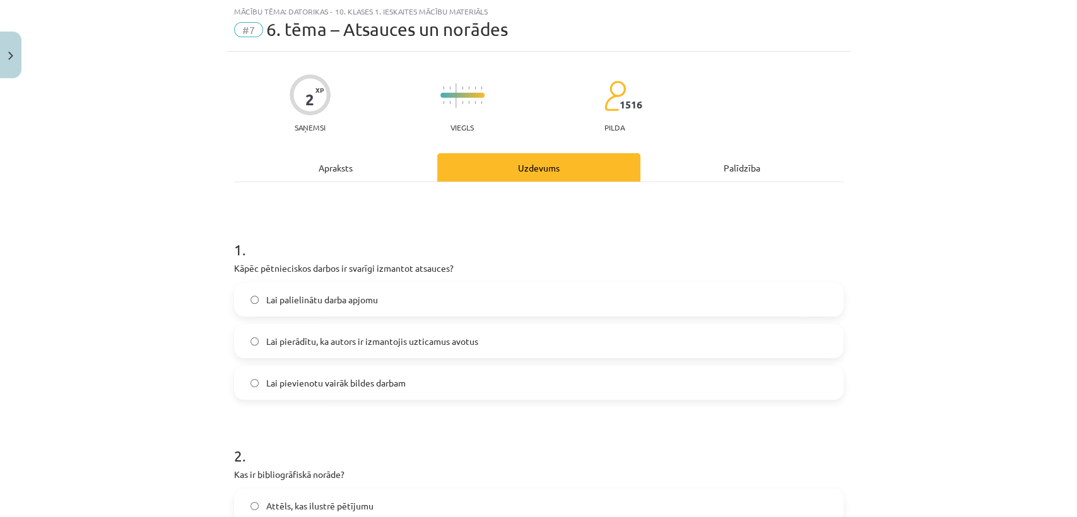
scroll to position [31, 0]
click at [526, 351] on label "Lai pierādītu, ka autors ir izmantojis uzticamus avotus" at bounding box center [538, 343] width 607 height 32
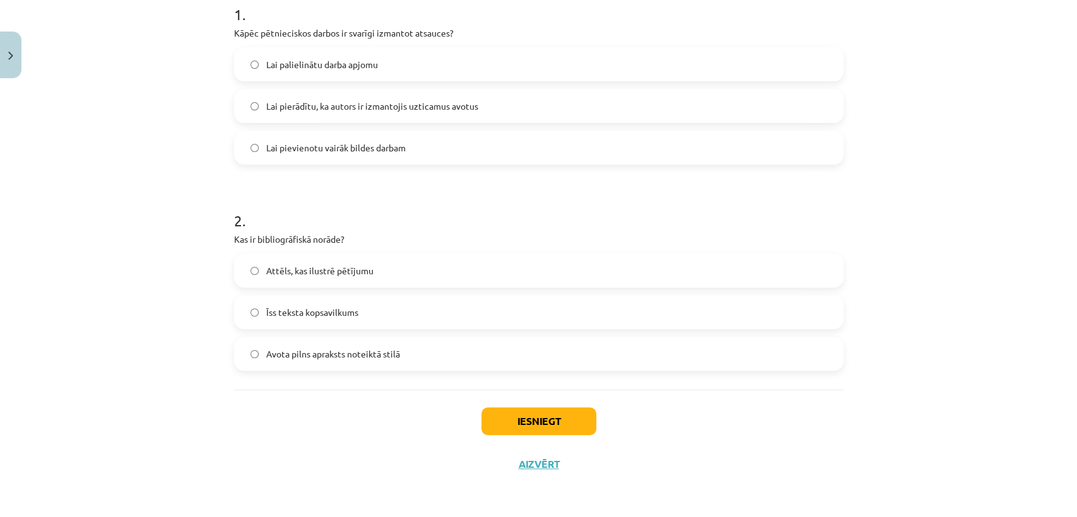
click at [450, 350] on label "Avota pilns apraksts noteiktā stilā" at bounding box center [538, 354] width 607 height 32
click at [522, 414] on button "Iesniegt" at bounding box center [538, 421] width 115 height 28
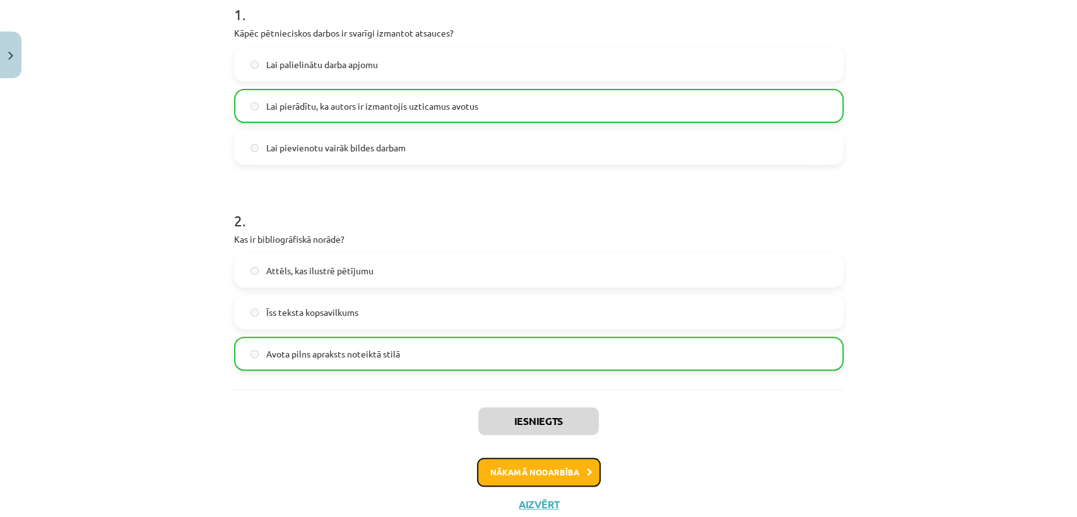
click at [537, 470] on button "Nākamā nodarbība" at bounding box center [539, 472] width 124 height 29
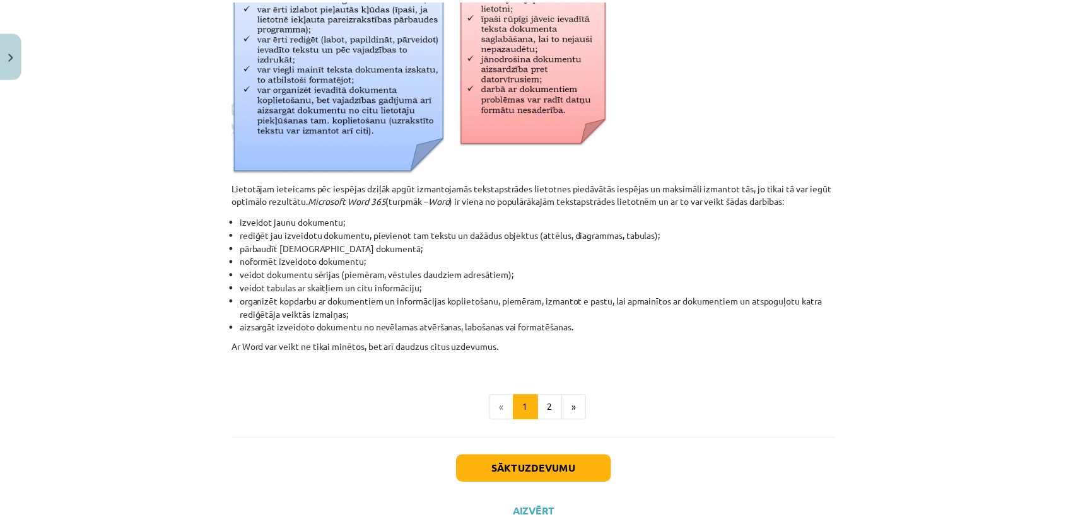
scroll to position [31, 0]
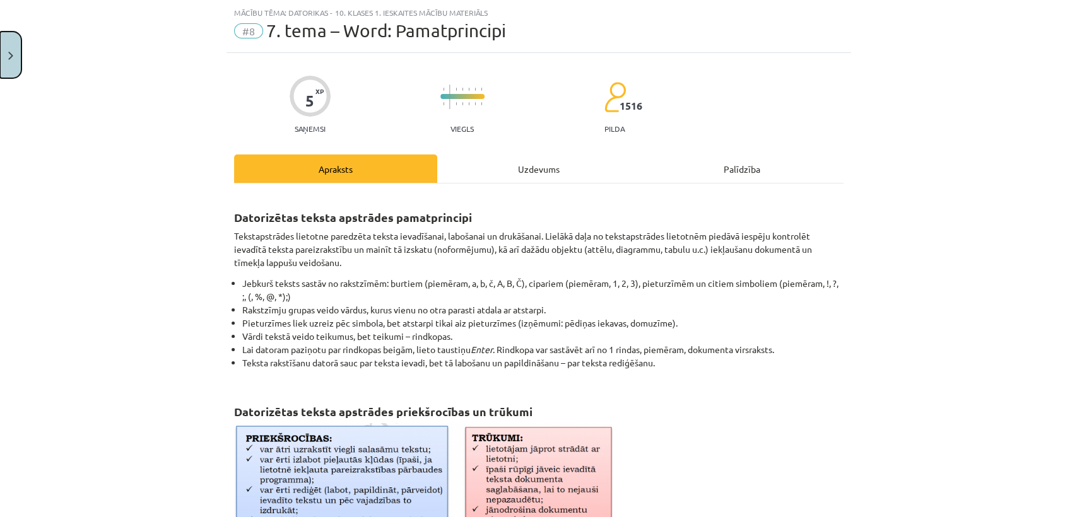
click at [4, 62] on button "Close" at bounding box center [10, 55] width 21 height 47
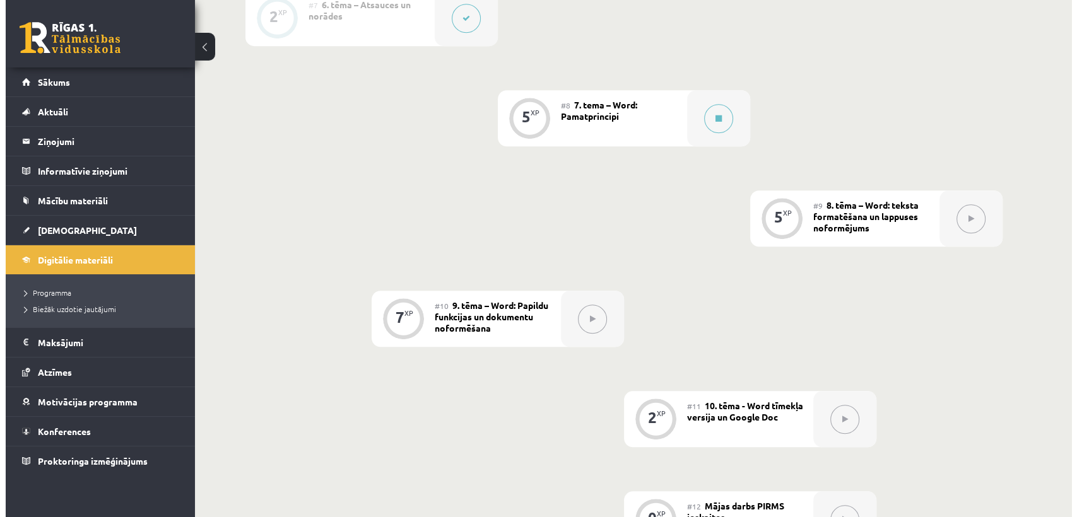
scroll to position [995, 0]
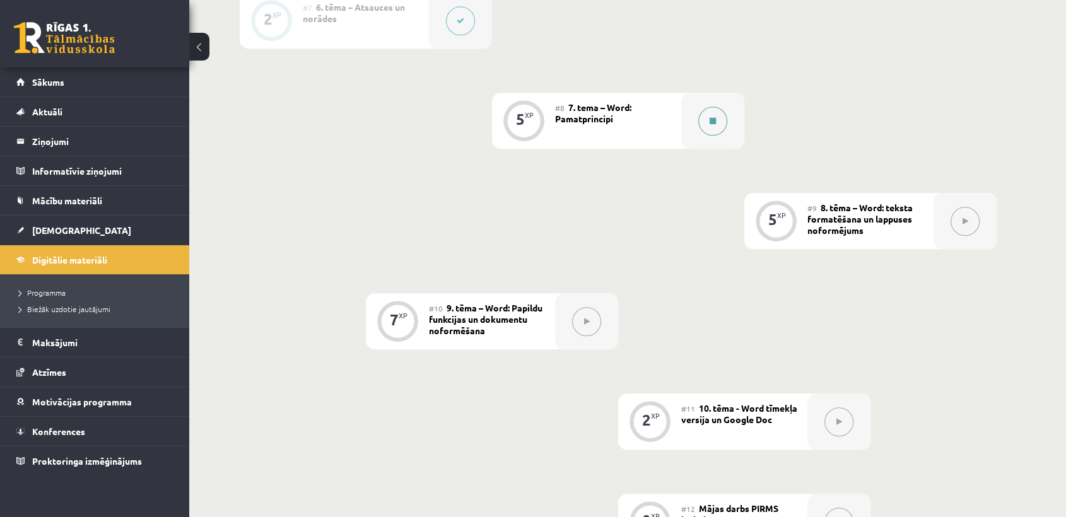
click at [713, 137] on div at bounding box center [712, 121] width 63 height 56
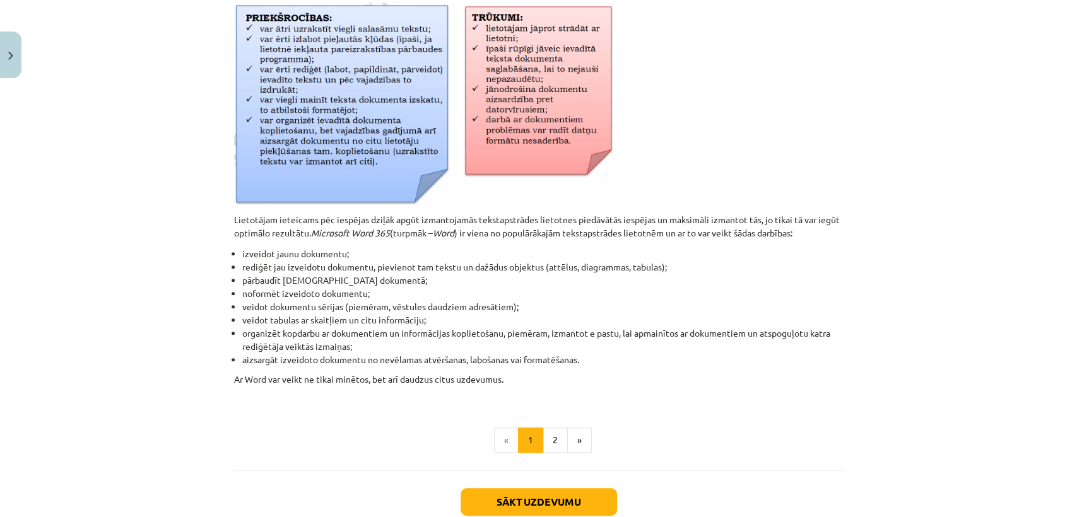
scroll to position [0, 0]
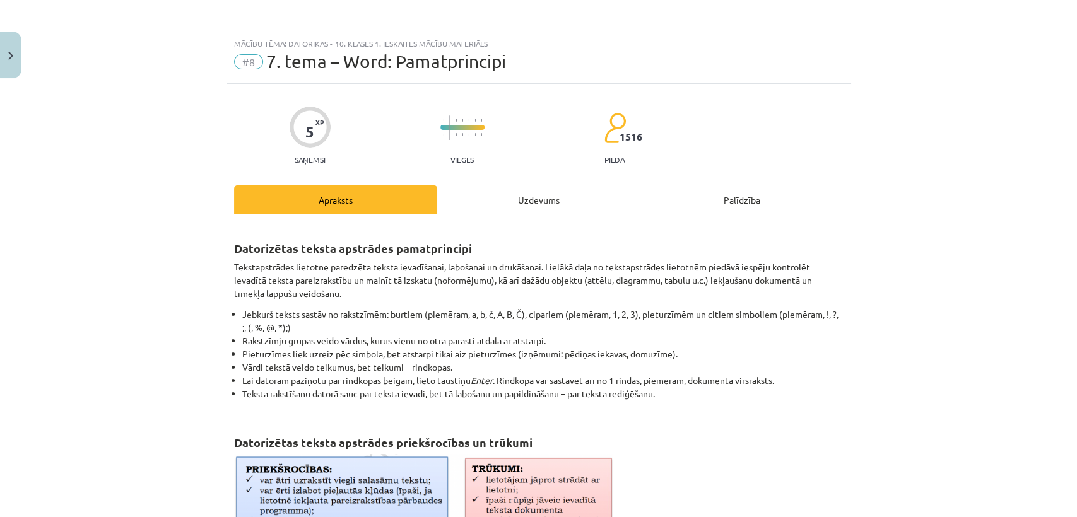
click at [539, 203] on div "Uzdevums" at bounding box center [538, 199] width 203 height 28
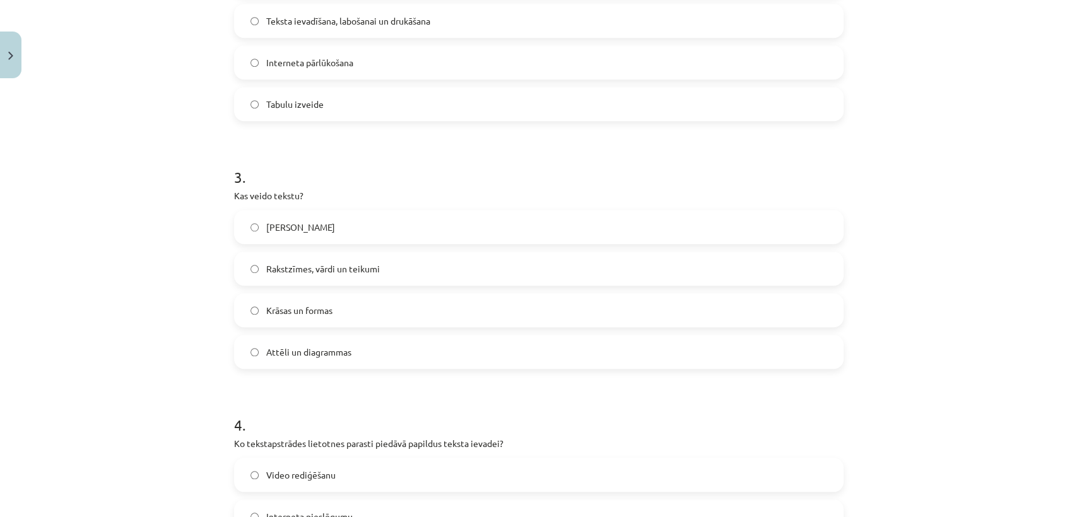
scroll to position [149, 0]
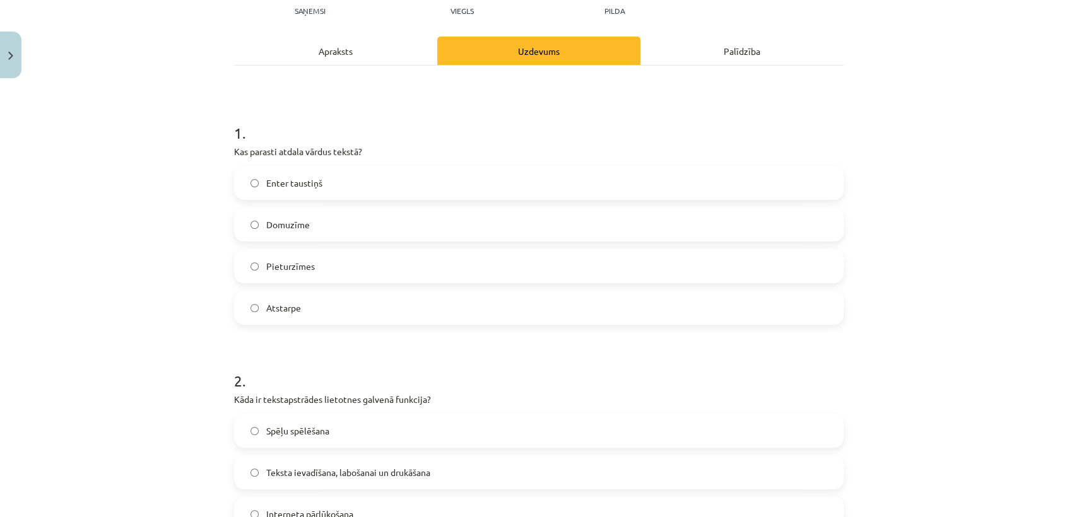
click at [373, 55] on div "Apraksts" at bounding box center [335, 51] width 203 height 28
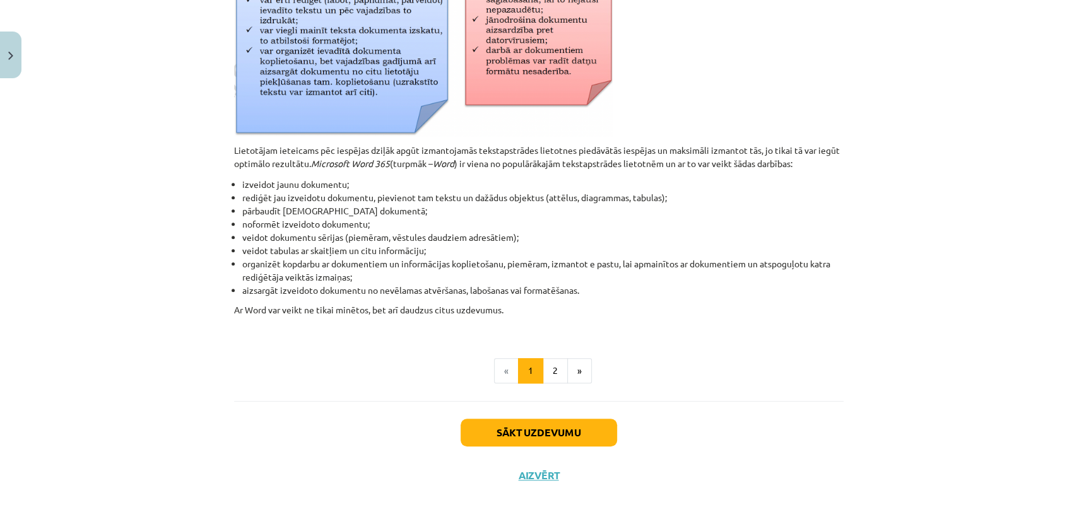
scroll to position [532, 0]
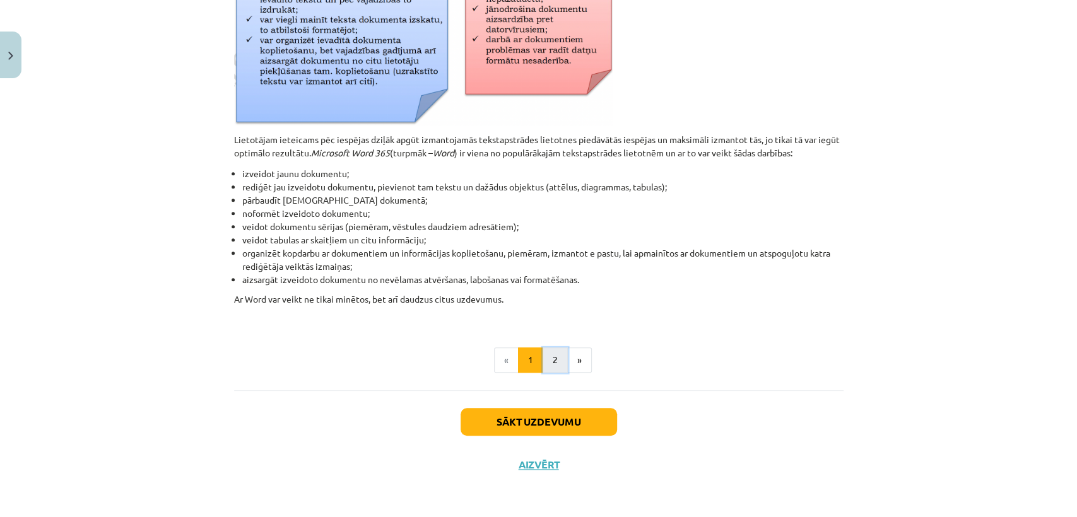
click at [556, 358] on button "2" at bounding box center [554, 359] width 25 height 25
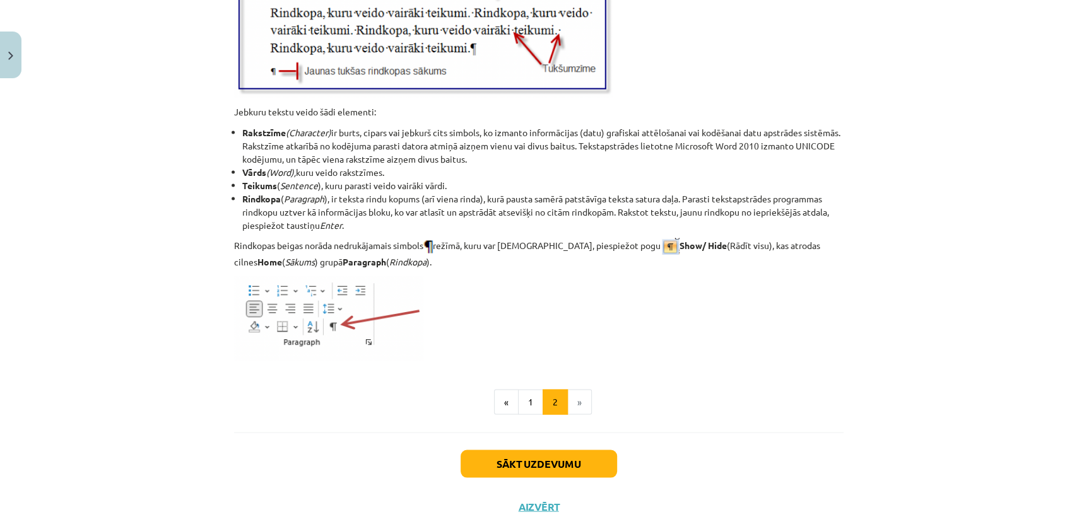
scroll to position [1519, 0]
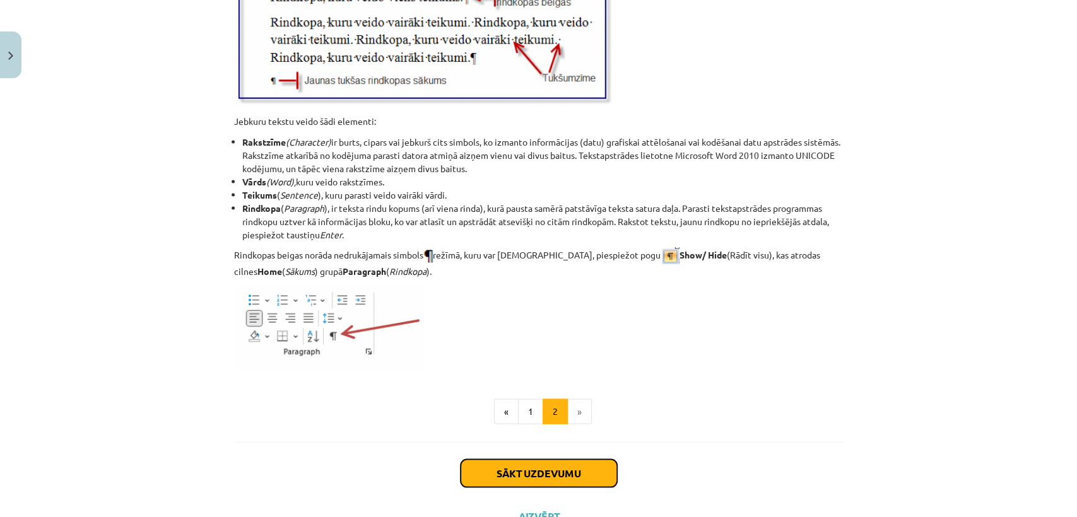
click at [588, 466] on button "Sākt uzdevumu" at bounding box center [538, 473] width 156 height 28
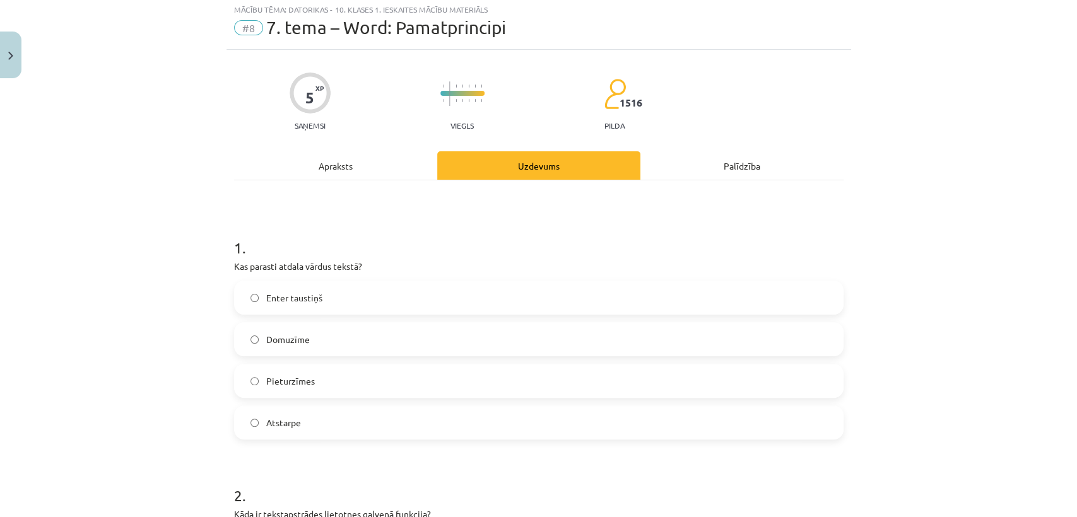
scroll to position [31, 0]
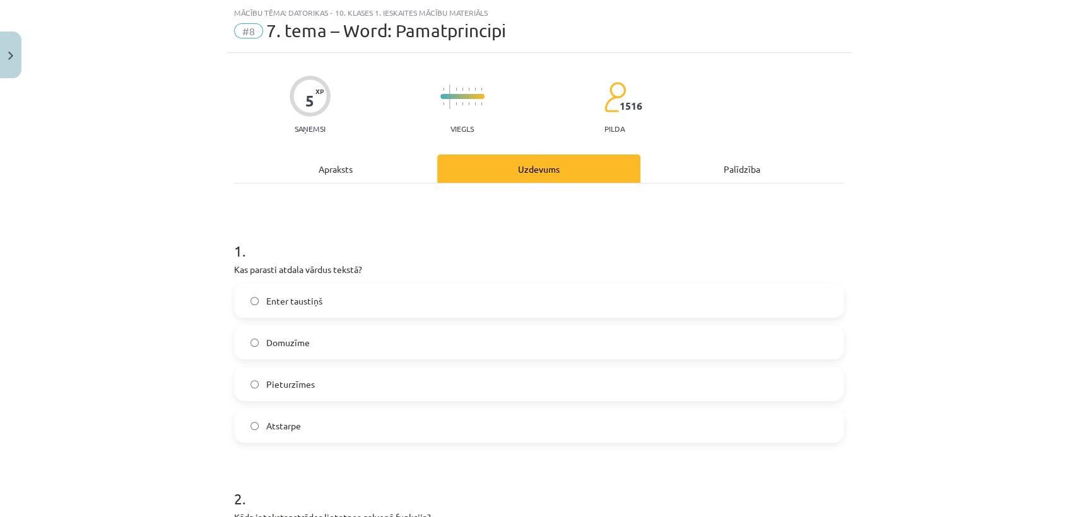
click at [606, 304] on label "Enter taustiņš" at bounding box center [538, 301] width 607 height 32
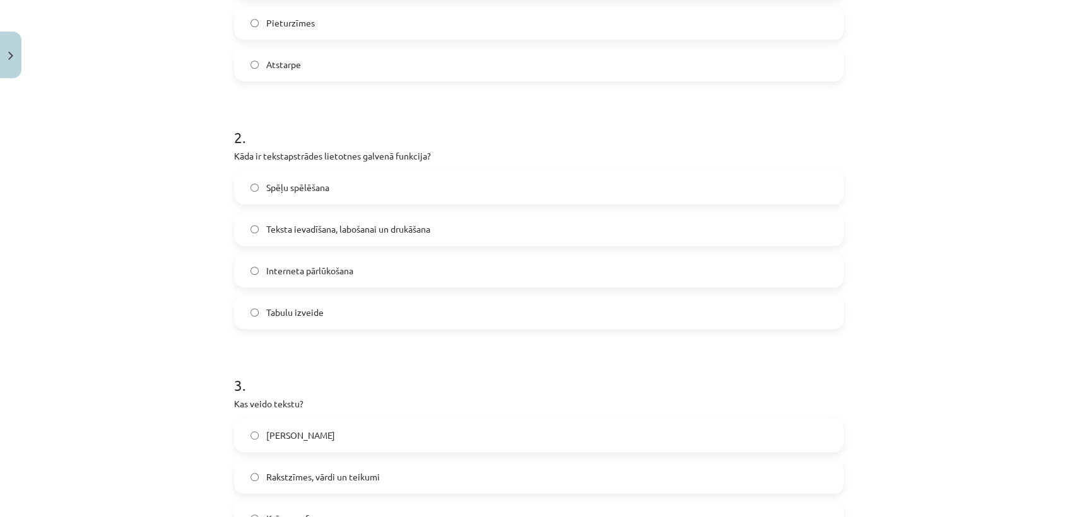
scroll to position [399, 0]
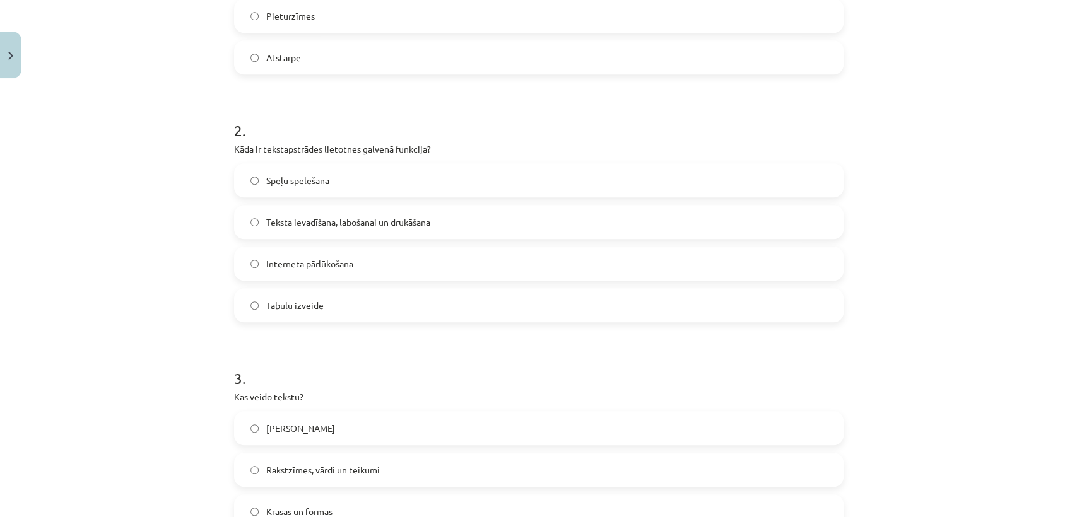
click at [514, 467] on label "Rakstzīmes, vārdi un teikumi" at bounding box center [538, 470] width 607 height 32
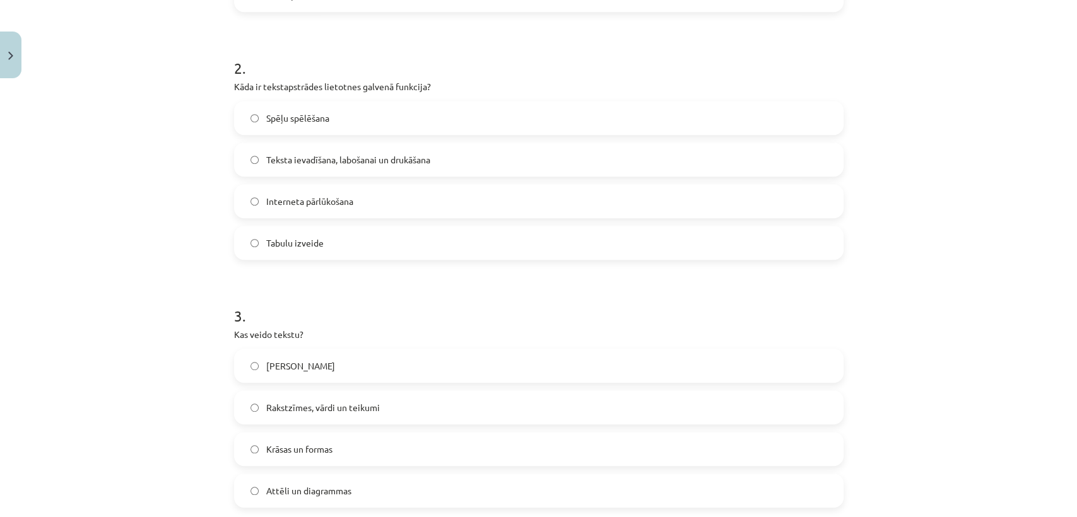
scroll to position [464, 0]
click at [421, 148] on label "Teksta ievadīšana, labošanai un drukāšana" at bounding box center [538, 158] width 607 height 32
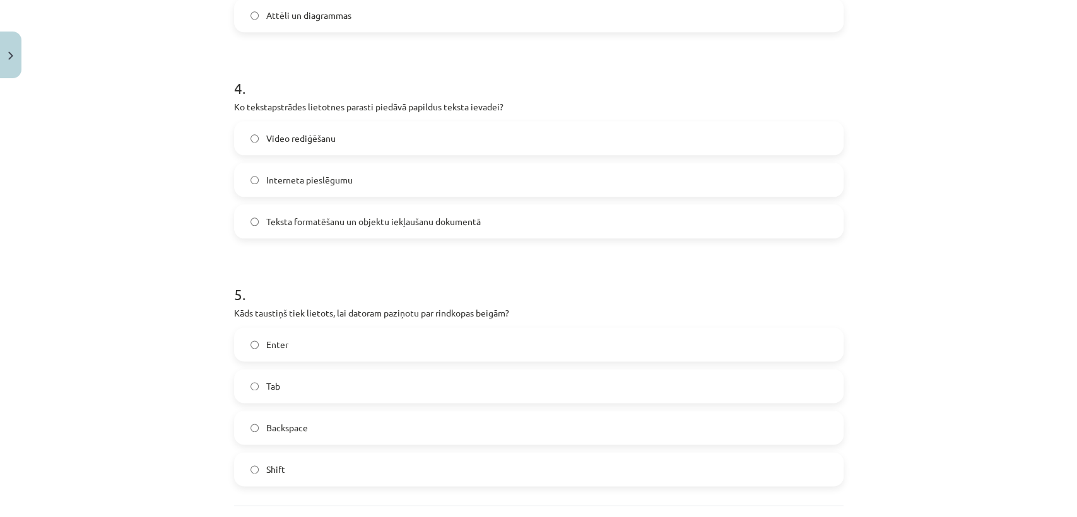
scroll to position [940, 0]
click at [323, 222] on span "Teksta formatēšanu un objektu iekļaušanu dokumentā" at bounding box center [373, 218] width 214 height 13
click at [318, 424] on label "Backspace" at bounding box center [538, 425] width 607 height 32
click at [303, 364] on div "Enter Tab Backspace Shift" at bounding box center [538, 403] width 609 height 159
click at [313, 348] on label "Enter" at bounding box center [538, 341] width 607 height 32
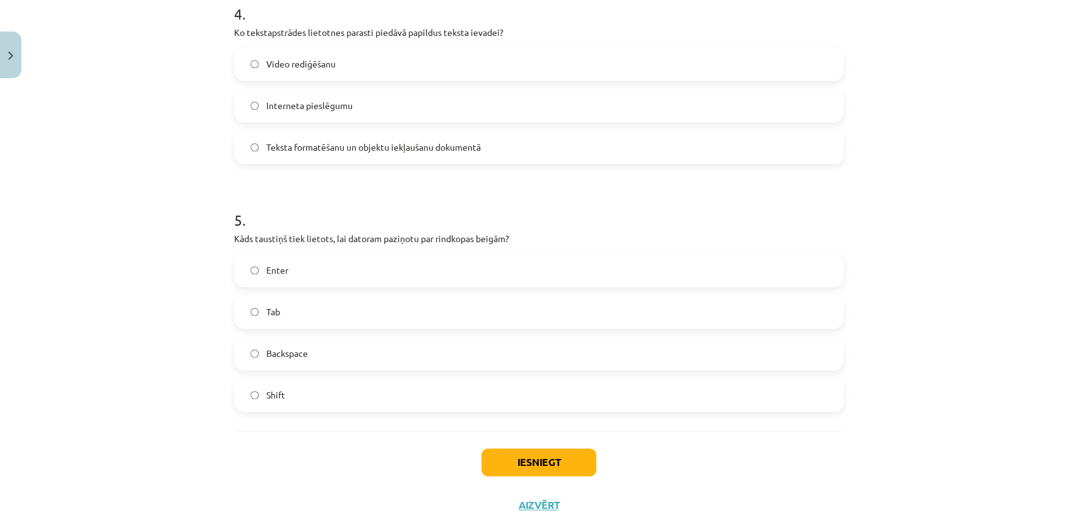
scroll to position [1053, 0]
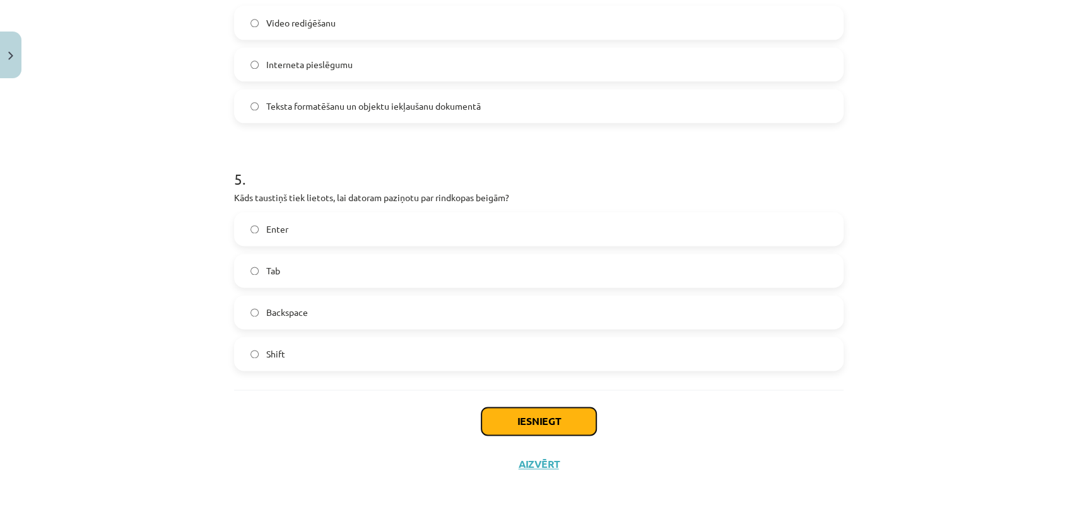
click at [547, 428] on button "Iesniegt" at bounding box center [538, 421] width 115 height 28
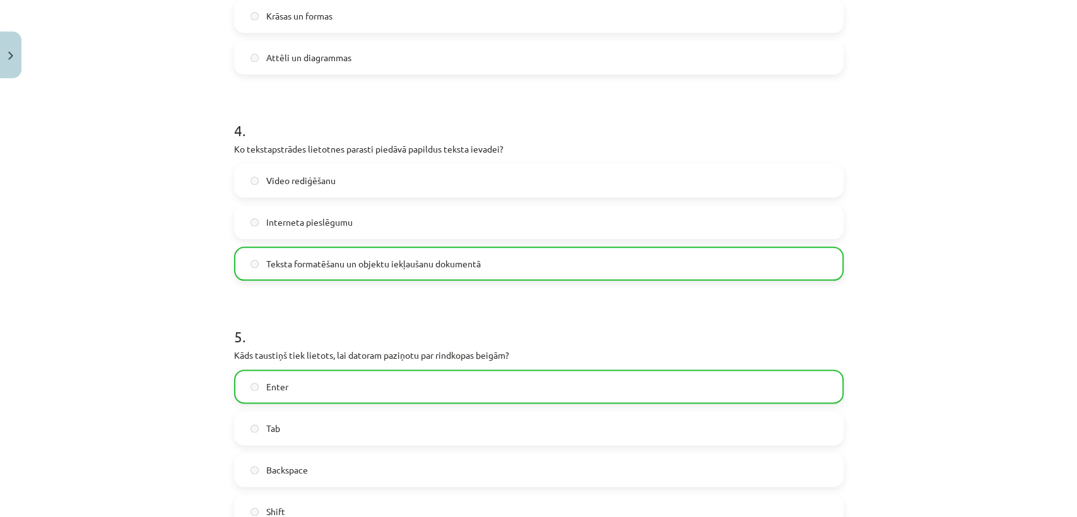
scroll to position [1092, 0]
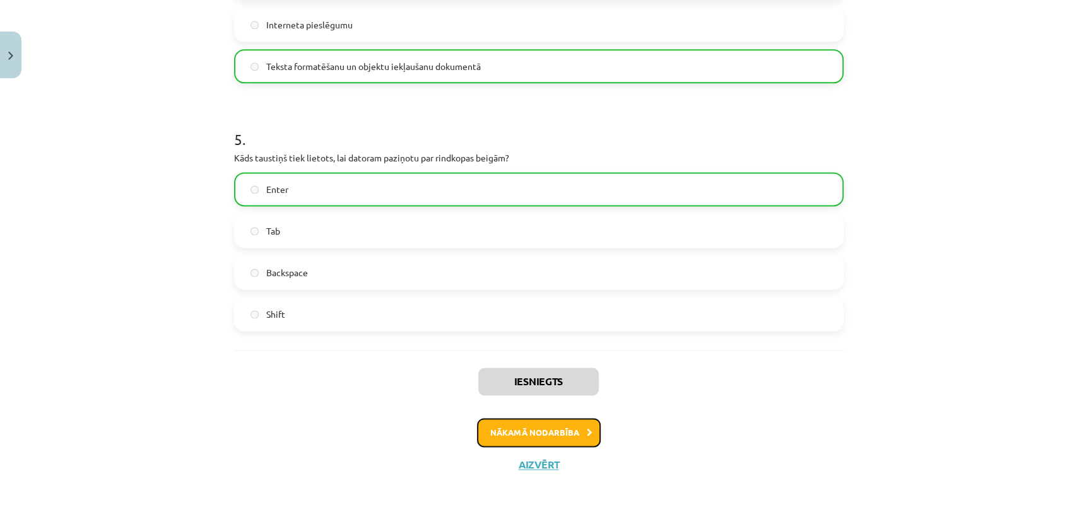
click at [561, 431] on button "Nākamā nodarbība" at bounding box center [539, 432] width 124 height 29
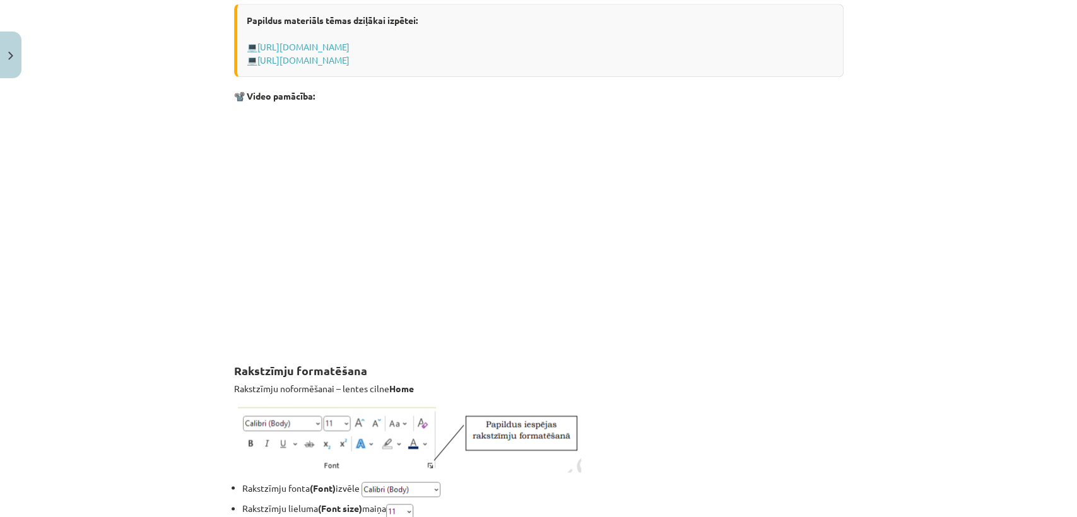
scroll to position [0, 0]
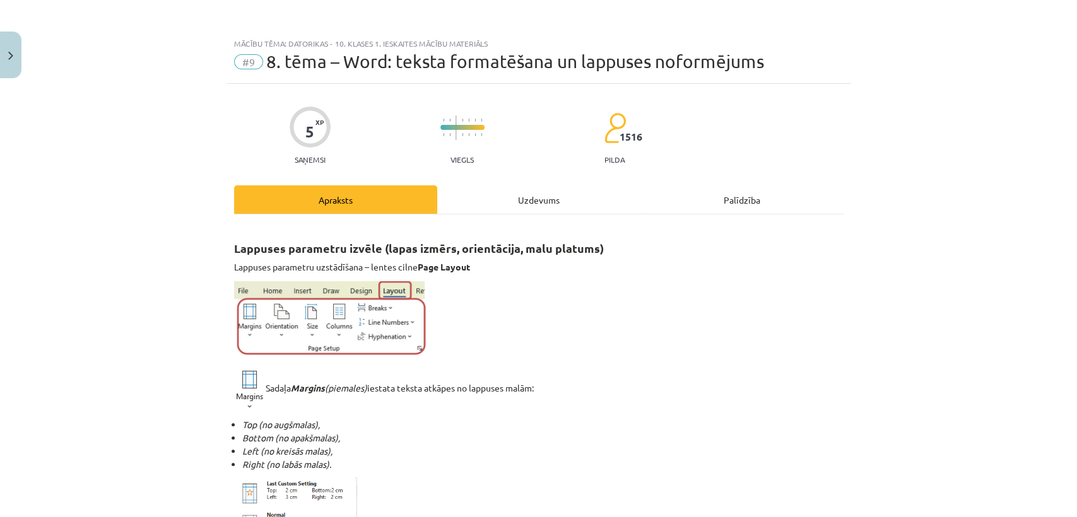
click at [542, 203] on div "Uzdevums" at bounding box center [538, 199] width 203 height 28
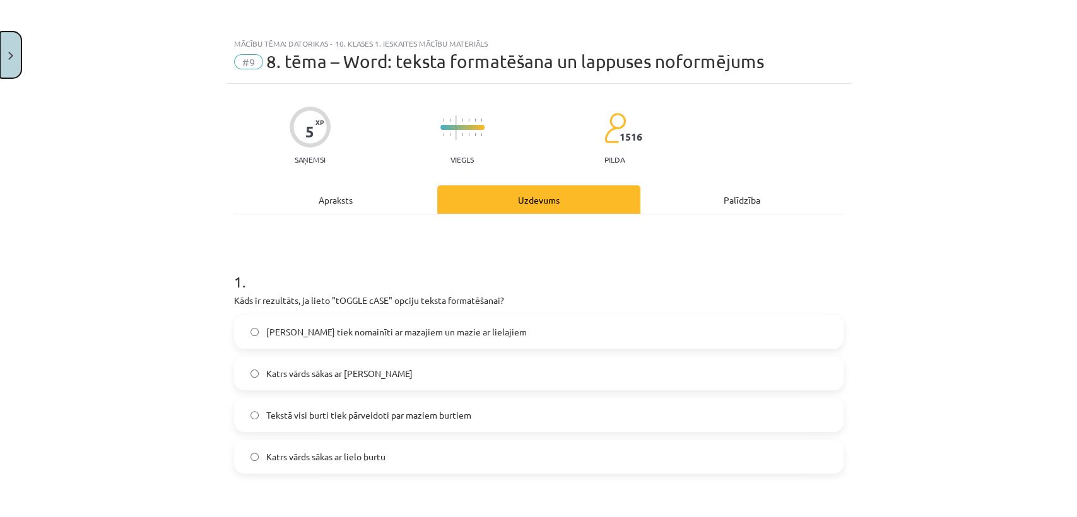
click at [7, 66] on button "Close" at bounding box center [10, 55] width 21 height 47
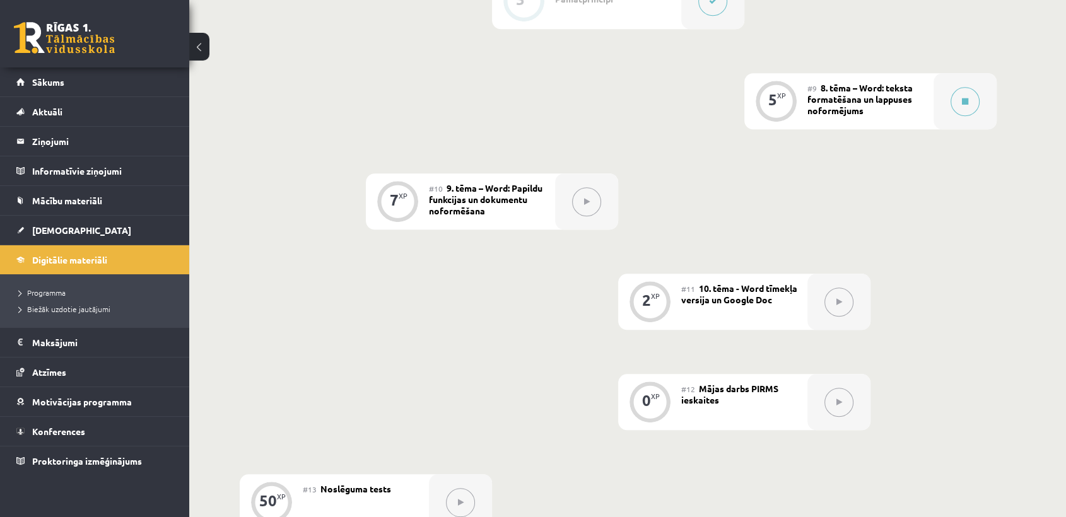
scroll to position [1120, 0]
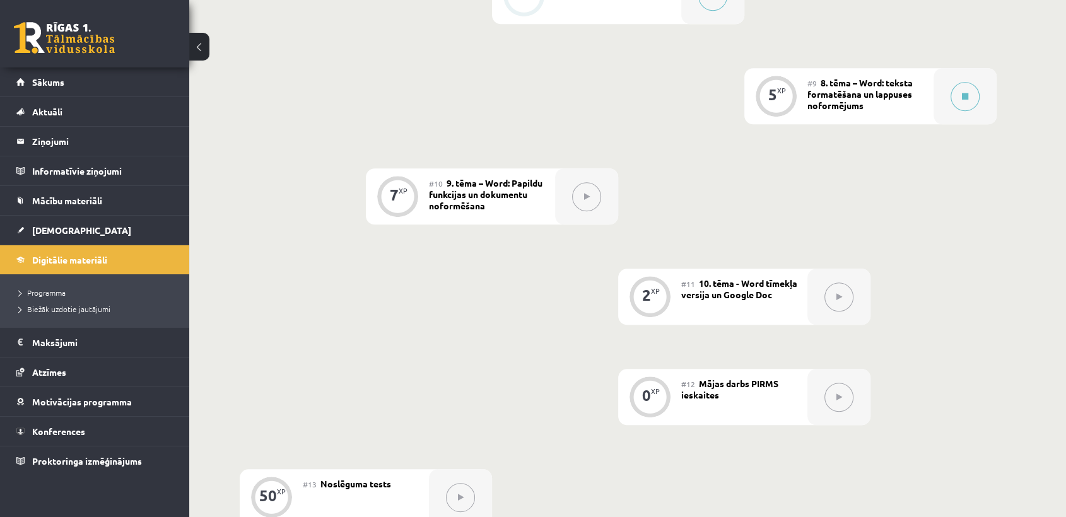
drag, startPoint x: 1014, startPoint y: 365, endPoint x: 1057, endPoint y: 459, distance: 103.9
click at [855, 396] on div at bounding box center [838, 397] width 63 height 56
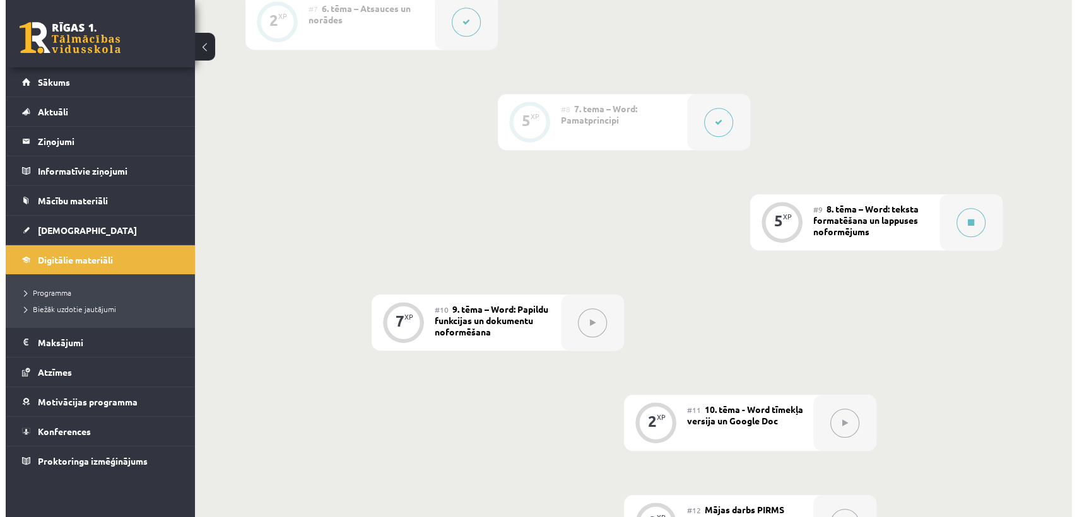
scroll to position [996, 0]
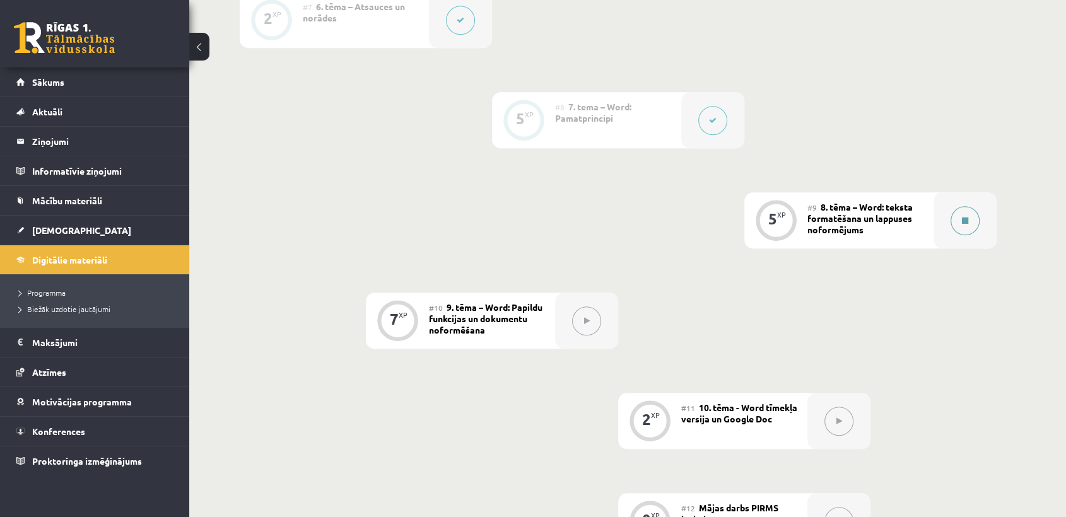
click at [969, 233] on div at bounding box center [964, 220] width 63 height 56
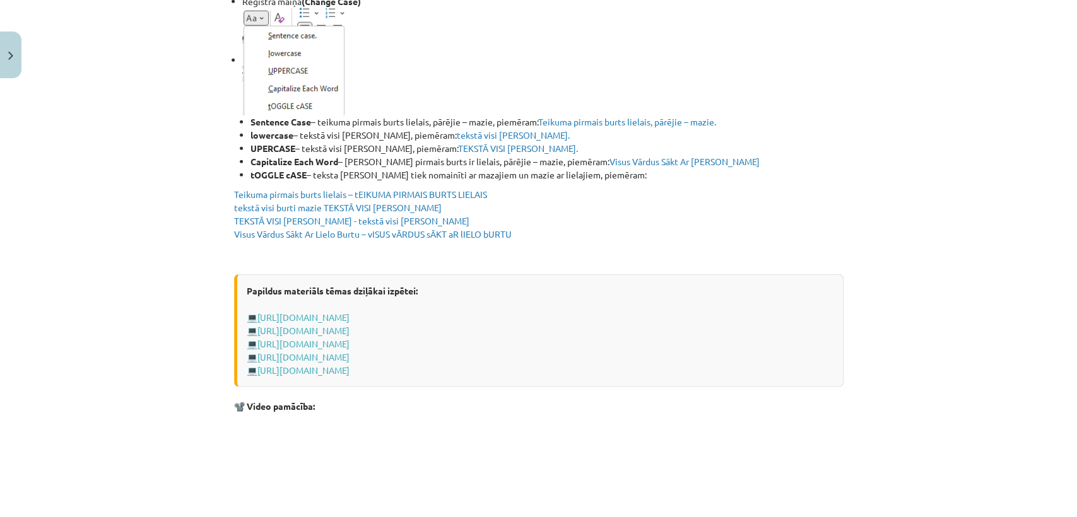
scroll to position [2469, 0]
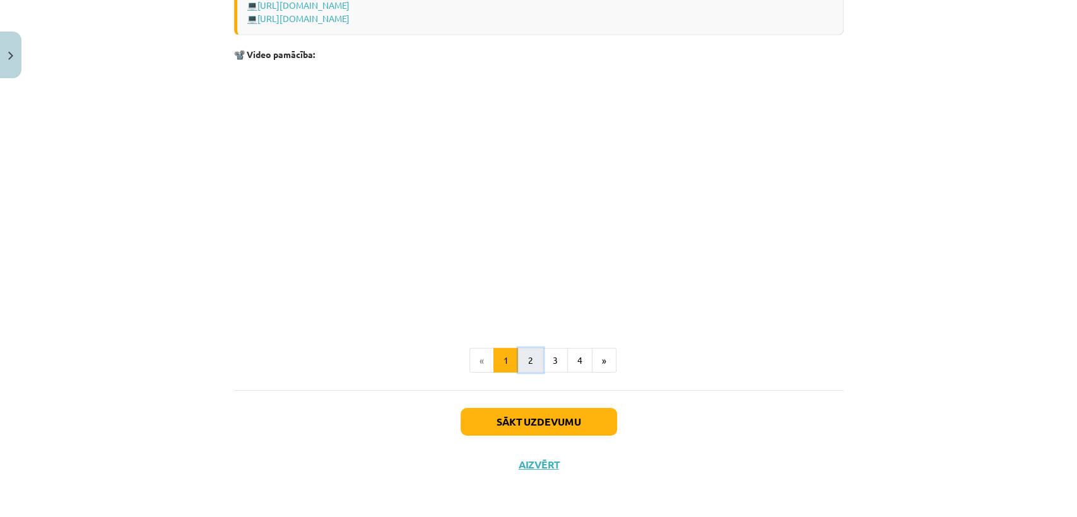
click at [520, 355] on button "2" at bounding box center [530, 360] width 25 height 25
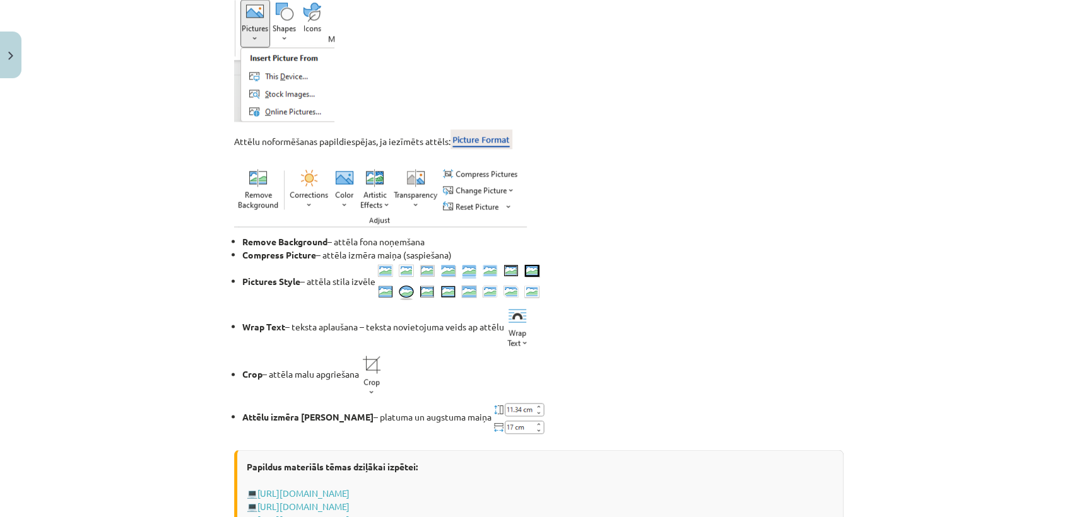
scroll to position [1893, 0]
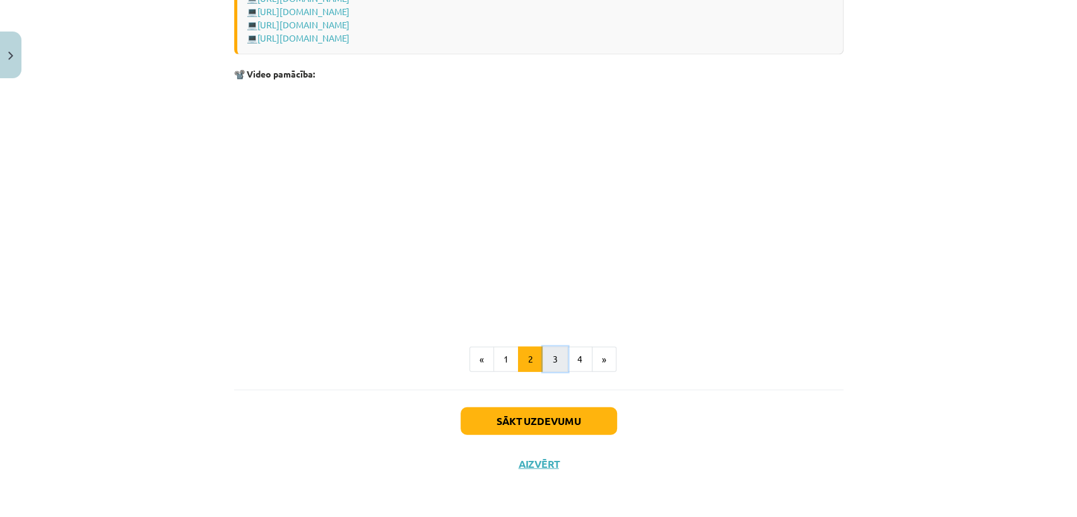
click at [547, 352] on button "3" at bounding box center [554, 359] width 25 height 25
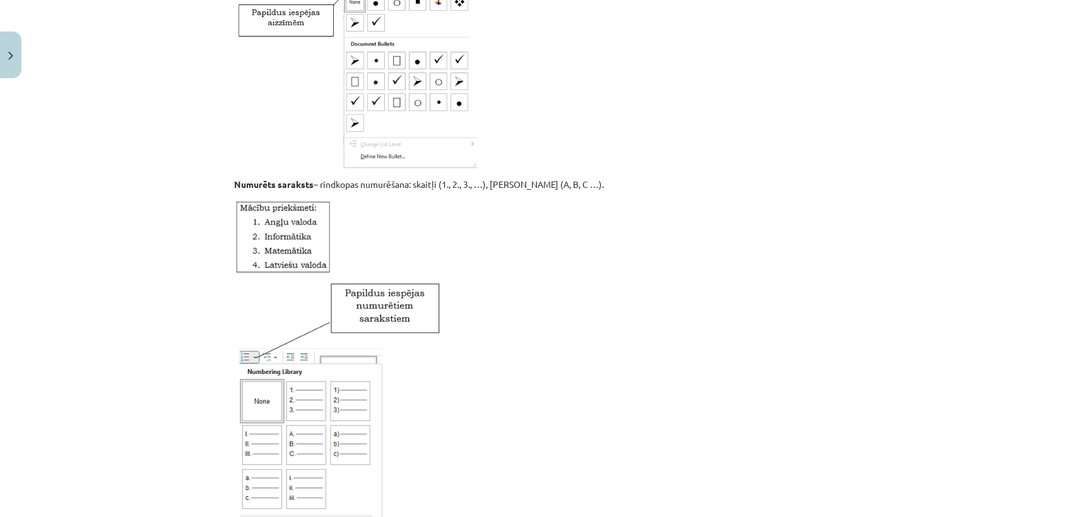
scroll to position [2009, 0]
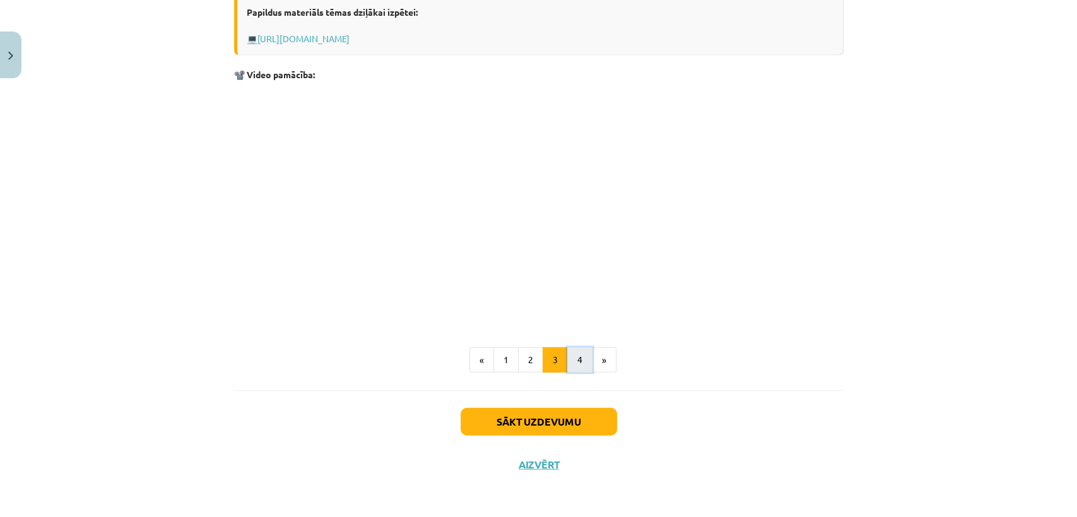
click at [575, 365] on button "4" at bounding box center [579, 359] width 25 height 25
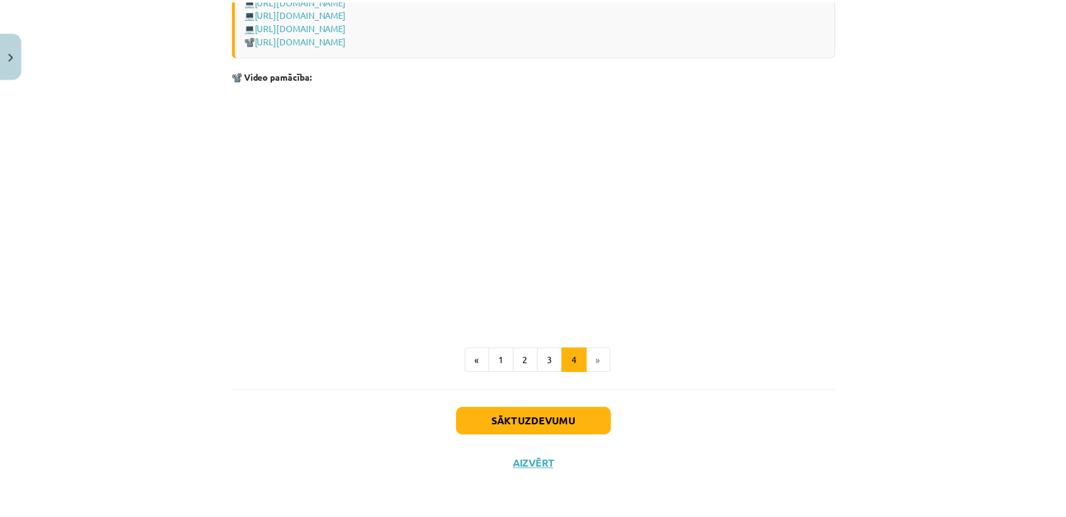
scroll to position [0, 0]
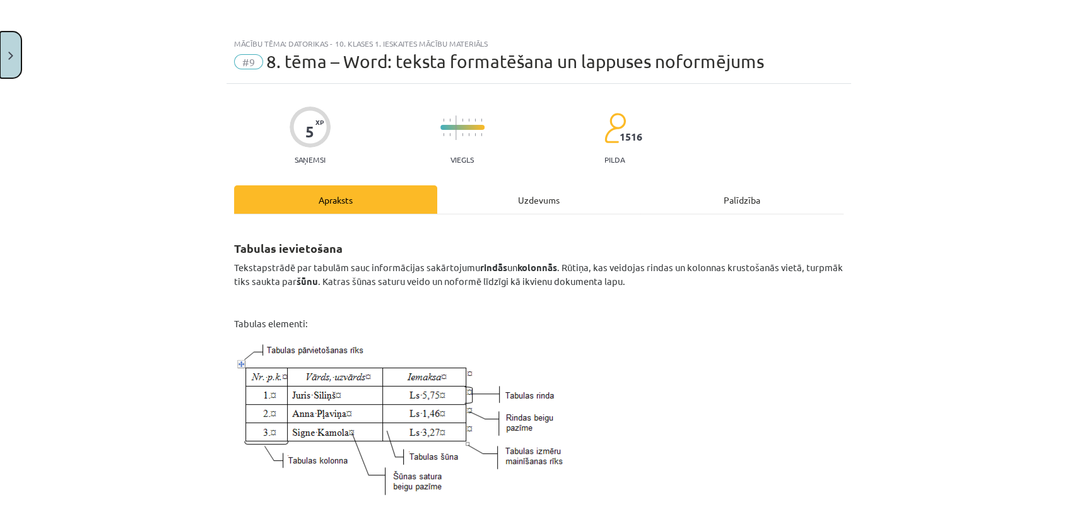
click at [8, 52] on img "Close" at bounding box center [10, 56] width 5 height 8
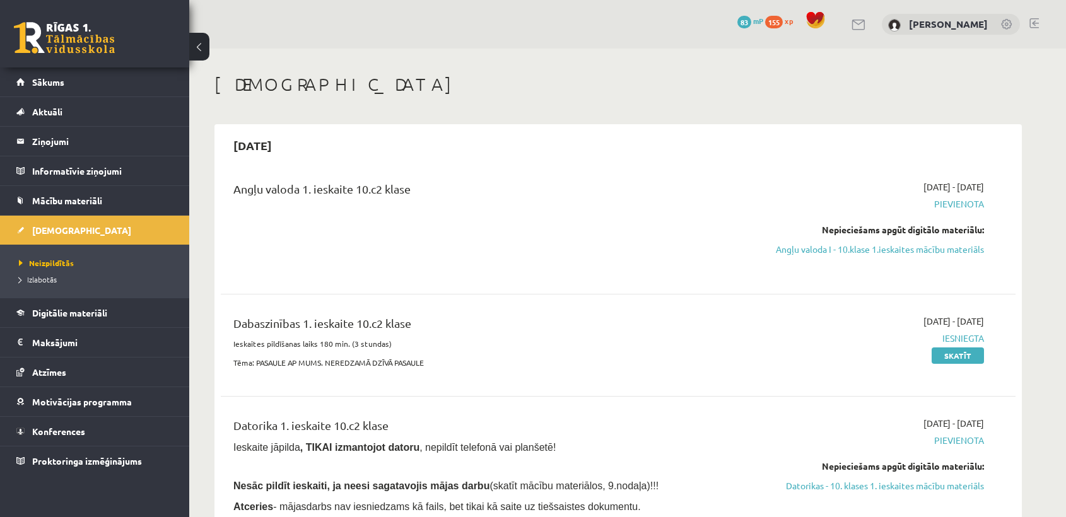
scroll to position [102, 0]
